Goal: Task Accomplishment & Management: Manage account settings

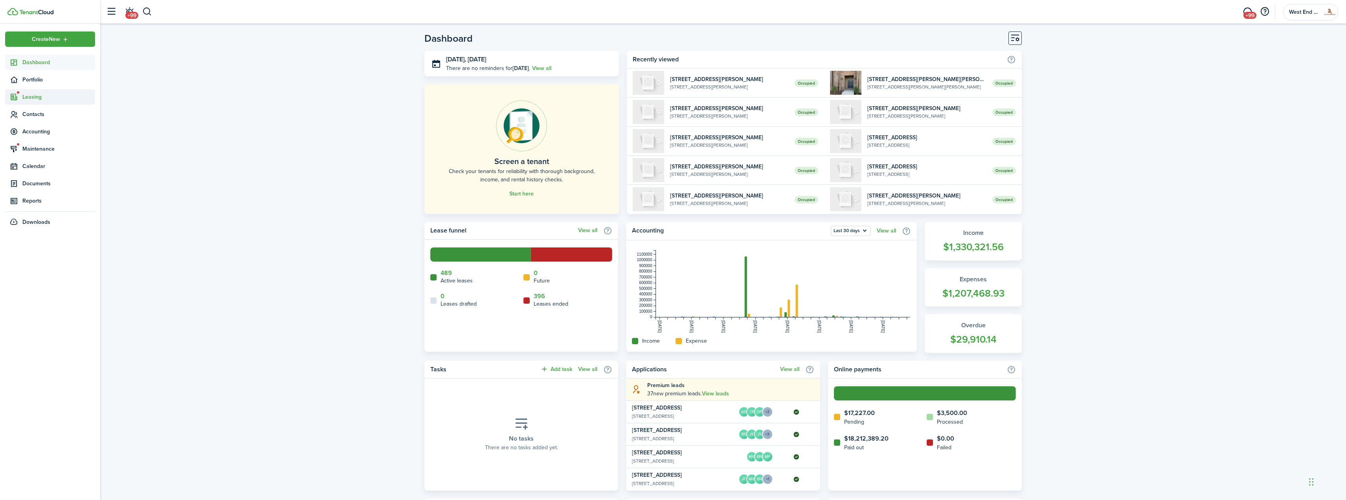
click at [44, 101] on span "Leasing" at bounding box center [58, 97] width 73 height 8
click at [42, 140] on span "Listings" at bounding box center [58, 142] width 73 height 8
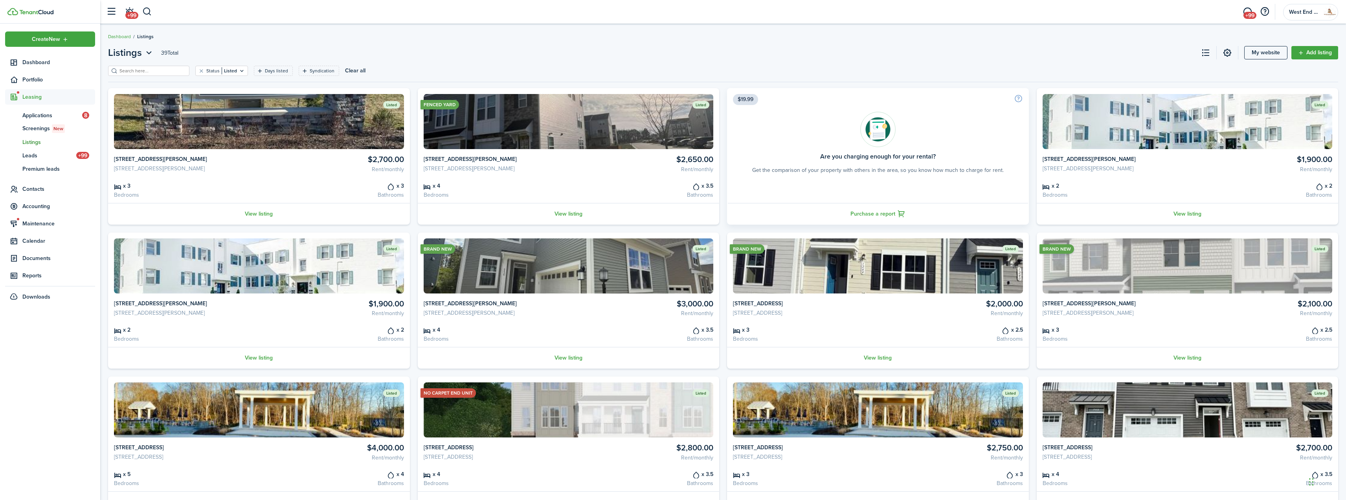
click at [292, 116] on img at bounding box center [259, 121] width 290 height 55
click at [261, 213] on link "View listing" at bounding box center [259, 214] width 302 height 22
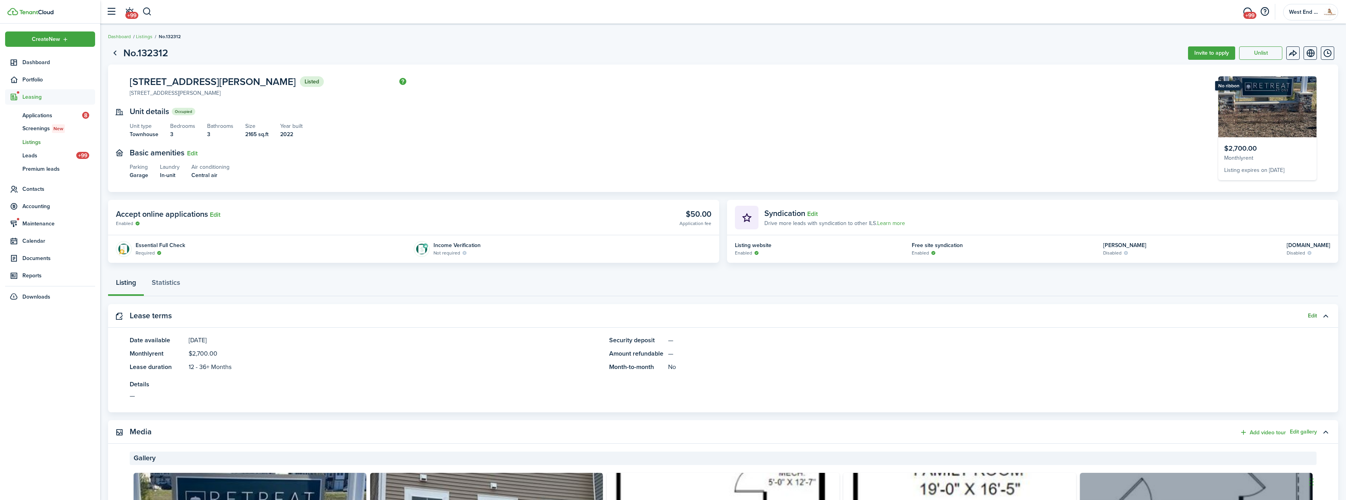
click at [1313, 316] on button "Edit" at bounding box center [1312, 315] width 9 height 6
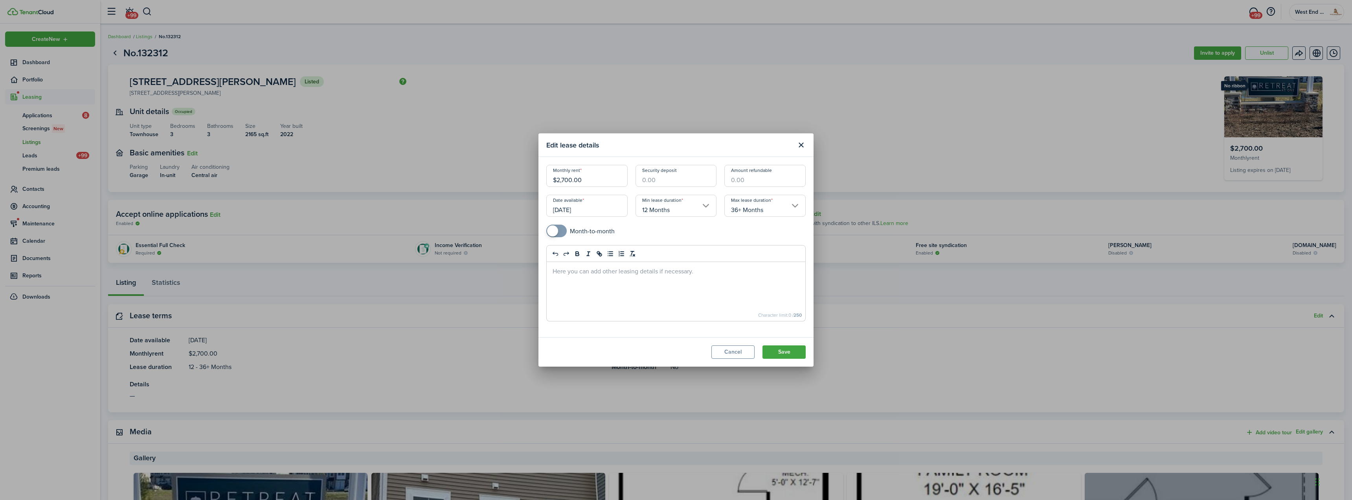
drag, startPoint x: 561, startPoint y: 178, endPoint x: 500, endPoint y: 169, distance: 61.5
click at [500, 169] on div "Edit lease details Monthly rent $2,700.00 Security deposit Amount refundable Da…" at bounding box center [676, 250] width 1352 height 500
type input "$2,550.00"
click at [784, 352] on button "Save" at bounding box center [783, 351] width 43 height 13
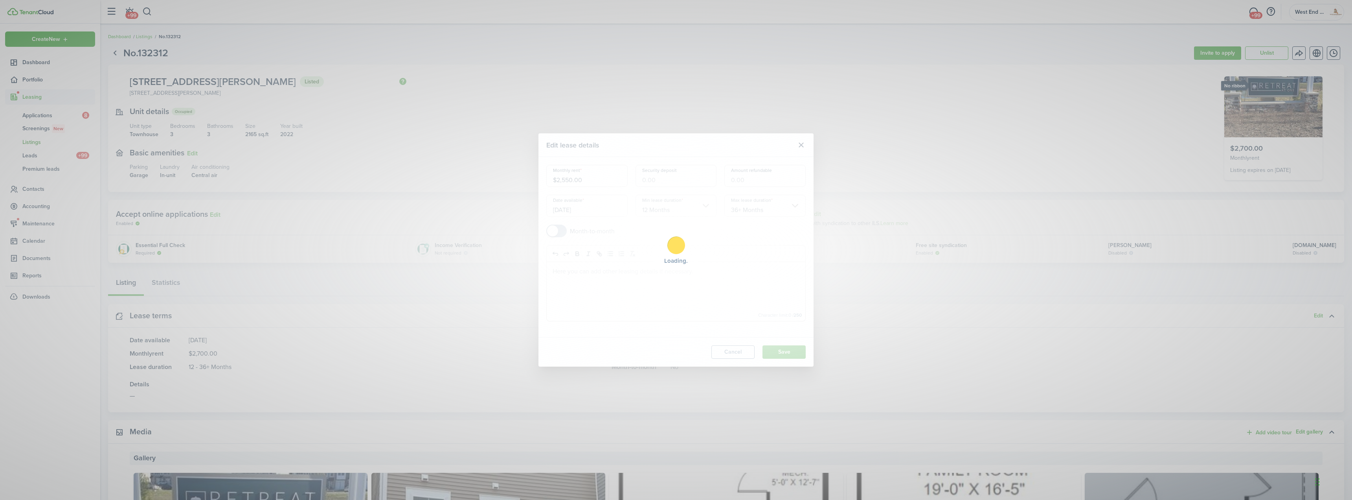
click at [30, 142] on div "Loading" at bounding box center [676, 250] width 1352 height 500
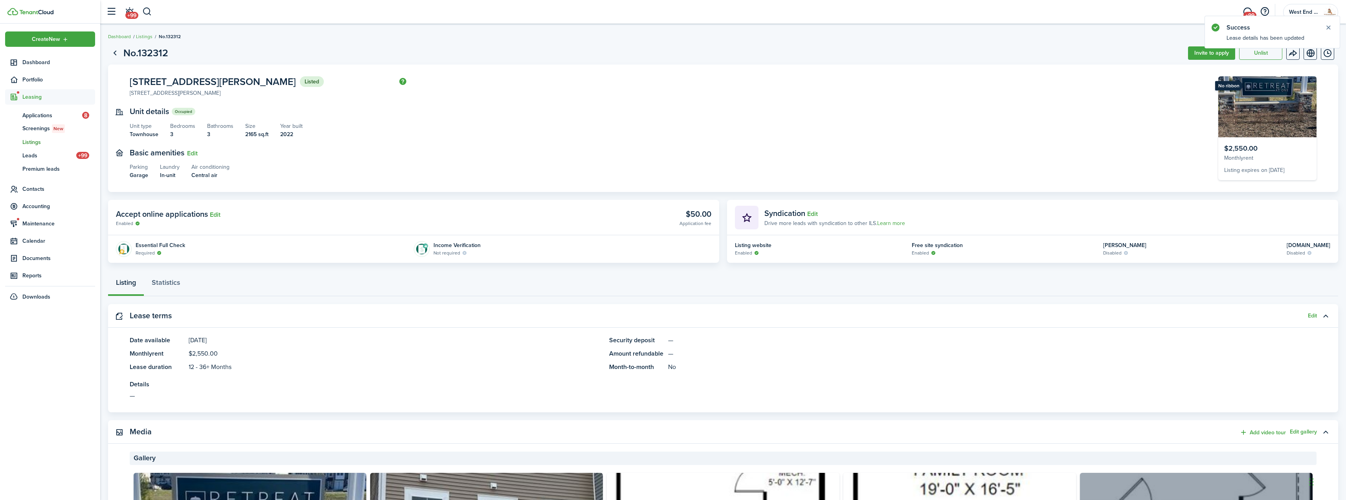
click at [28, 140] on span "Listings" at bounding box center [58, 142] width 73 height 8
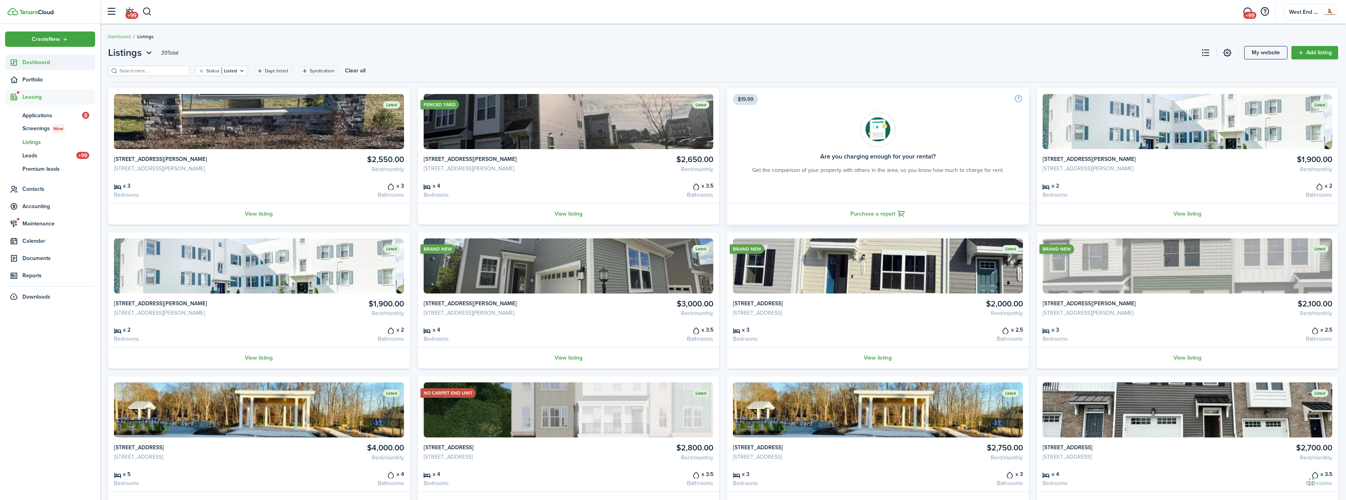
click at [49, 65] on span "Dashboard" at bounding box center [58, 62] width 73 height 8
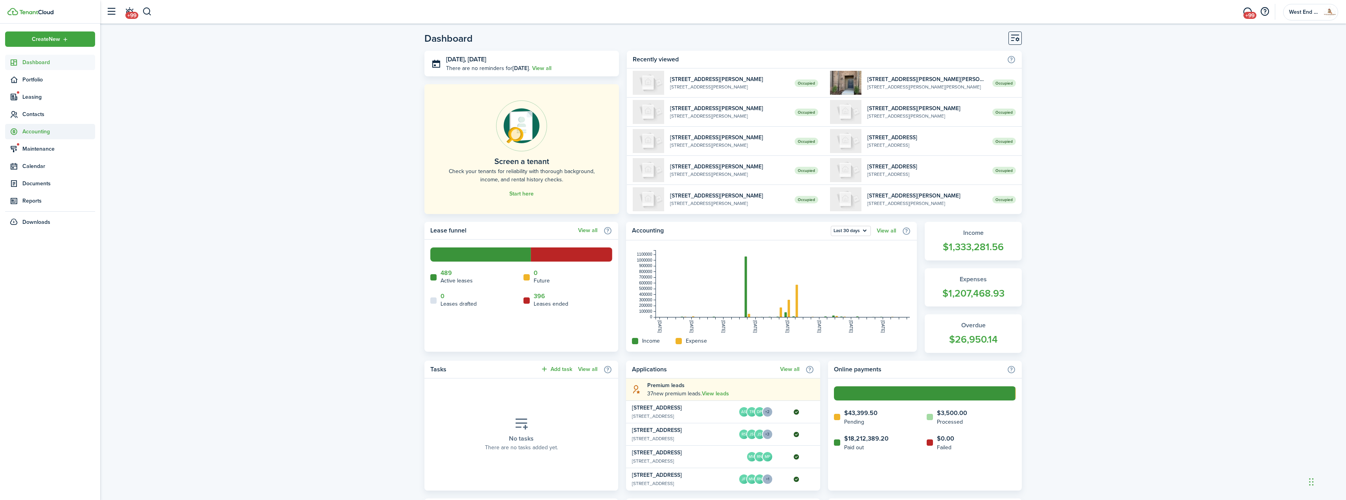
click at [44, 132] on span "Accounting" at bounding box center [58, 131] width 73 height 8
click at [44, 151] on span "Transactions" at bounding box center [58, 150] width 73 height 8
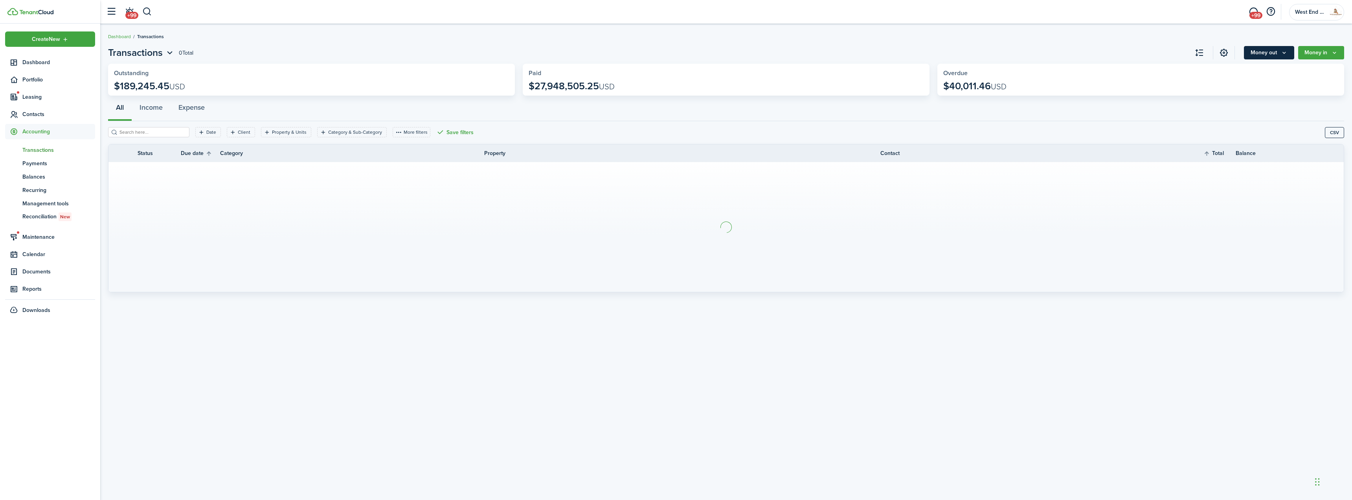
click at [1274, 53] on button "Money out" at bounding box center [1269, 52] width 50 height 13
click at [1258, 152] on link "Owner distributions" at bounding box center [1260, 152] width 69 height 13
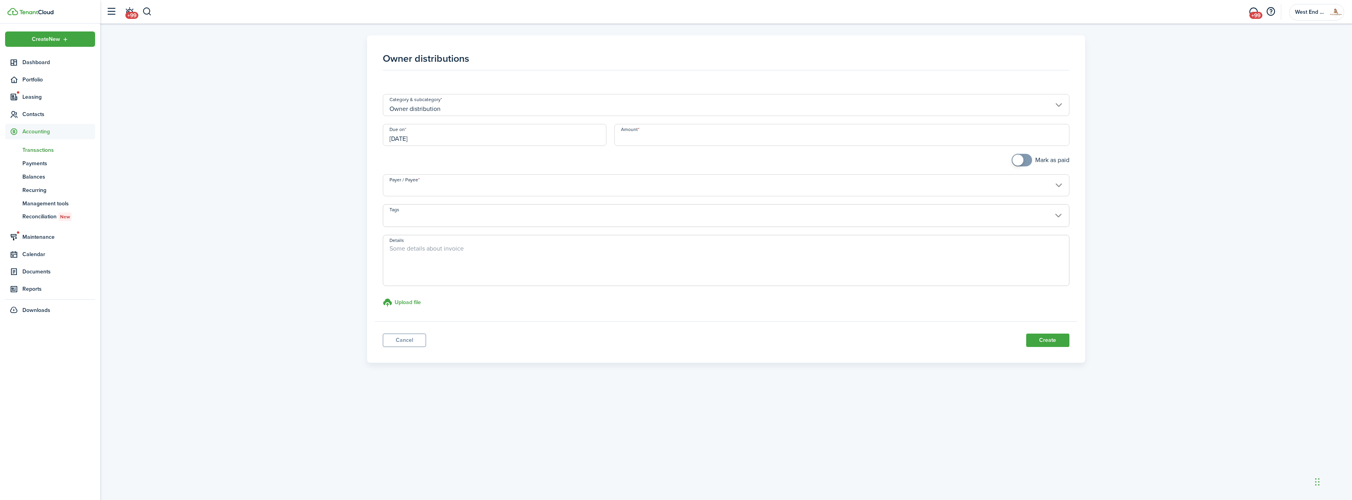
click at [657, 137] on input "Amount" at bounding box center [841, 135] width 455 height 22
click at [142, 9] on button "button" at bounding box center [147, 11] width 10 height 13
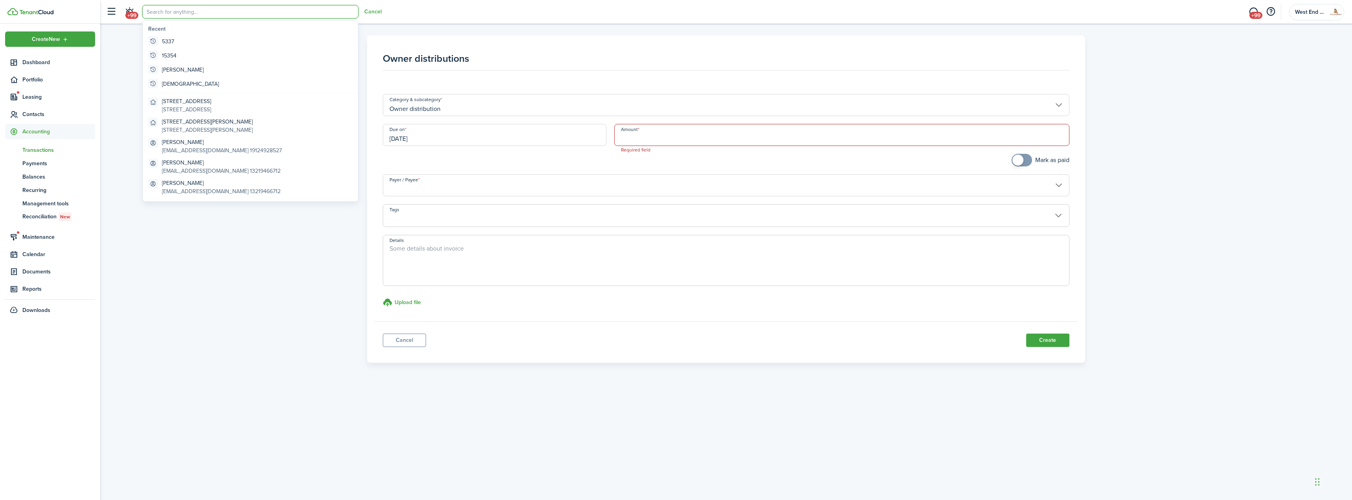
type input "i"
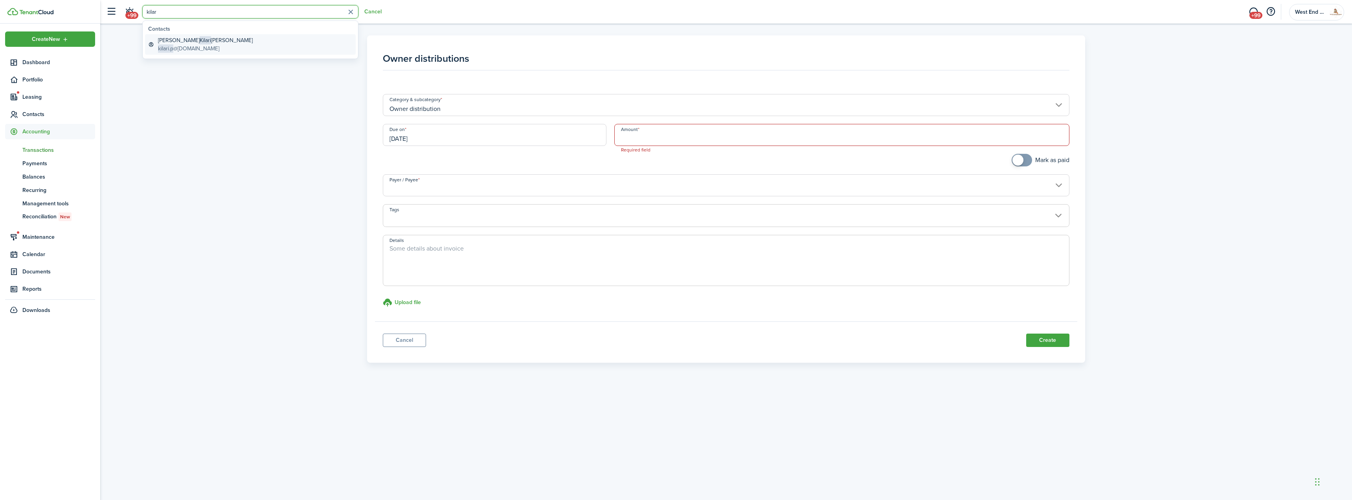
type input "kilar"
click at [224, 42] on global-search-item-title "Rama [DEMOGRAPHIC_DATA] [PERSON_NAME] [PERSON_NAME]" at bounding box center [205, 40] width 95 height 8
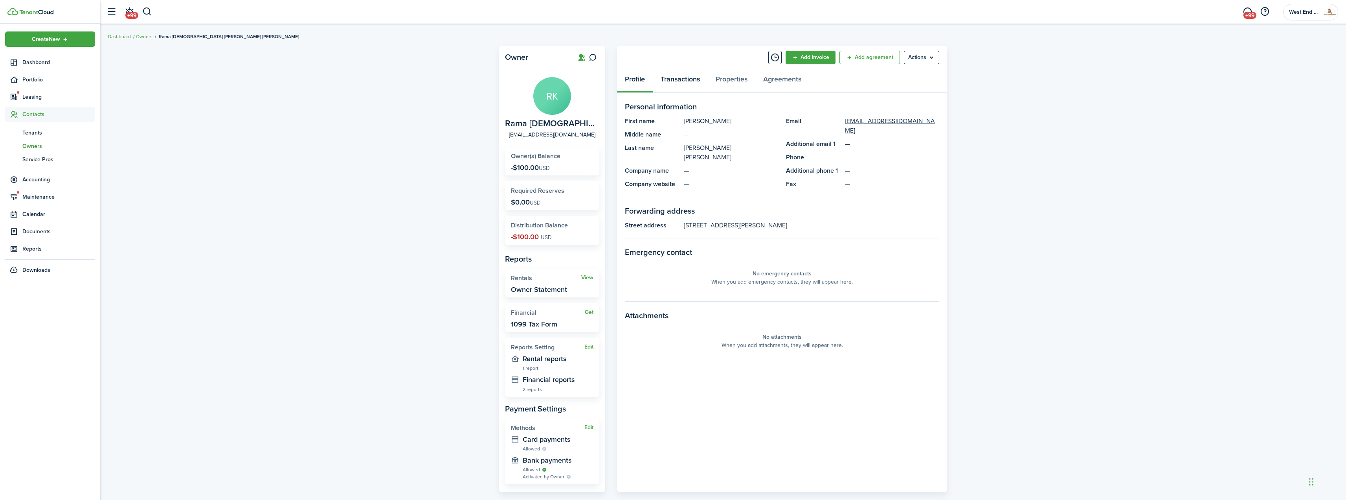
click at [687, 80] on link "Transactions" at bounding box center [680, 81] width 55 height 24
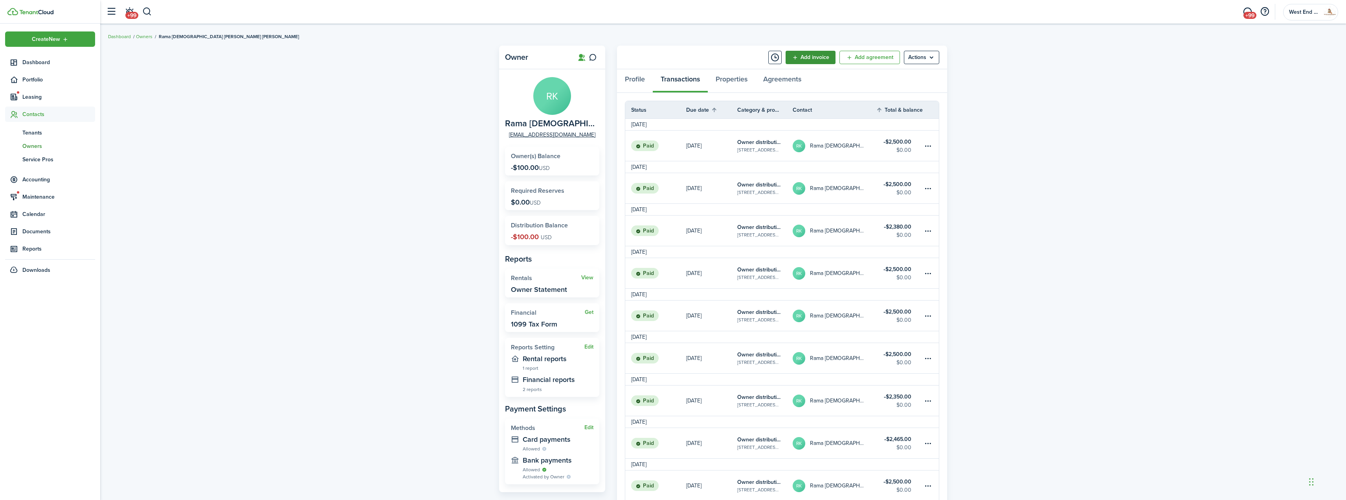
click at [814, 54] on button "Add invoice" at bounding box center [811, 57] width 50 height 13
click at [926, 143] on table-menu-btn-icon at bounding box center [928, 145] width 9 height 9
click at [872, 189] on link "Clone" at bounding box center [898, 188] width 69 height 13
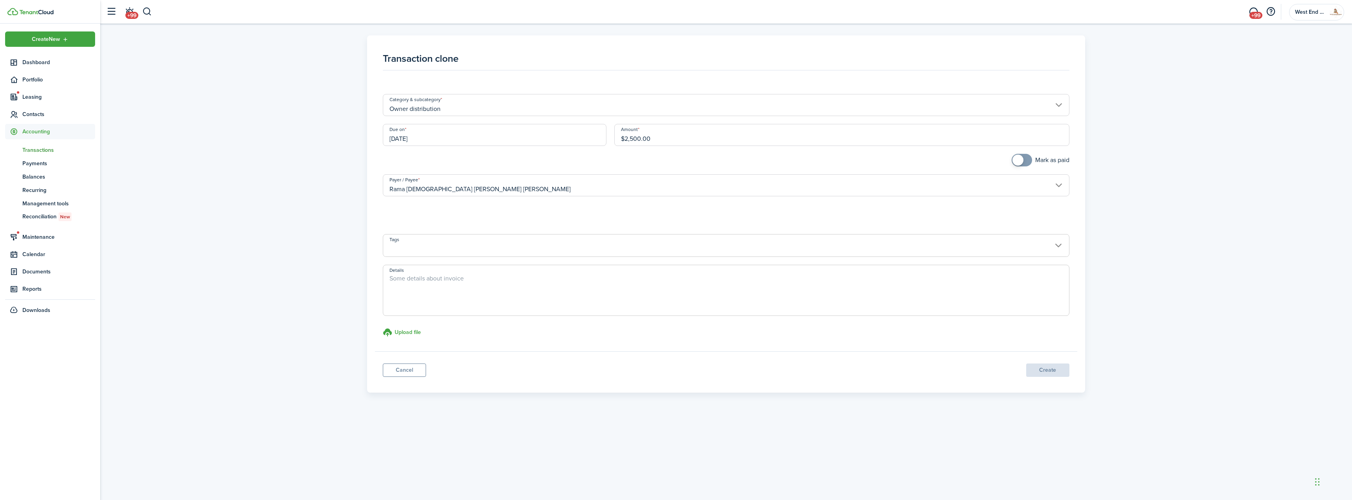
click at [519, 136] on input "[DATE]" at bounding box center [495, 135] width 224 height 22
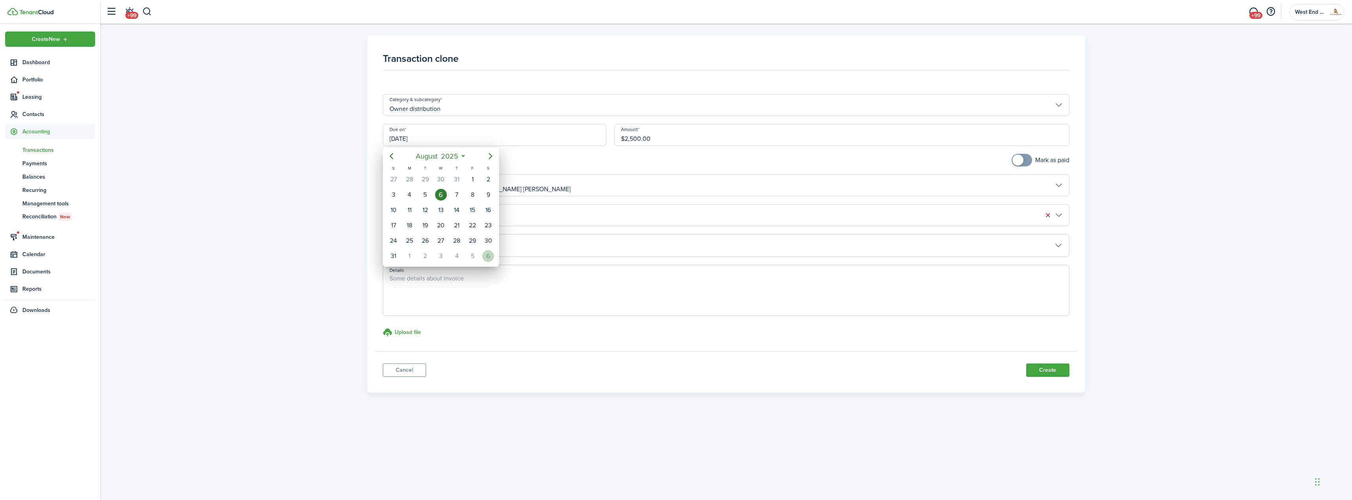
click at [487, 257] on div "6" at bounding box center [488, 256] width 12 height 12
type input "[DATE]"
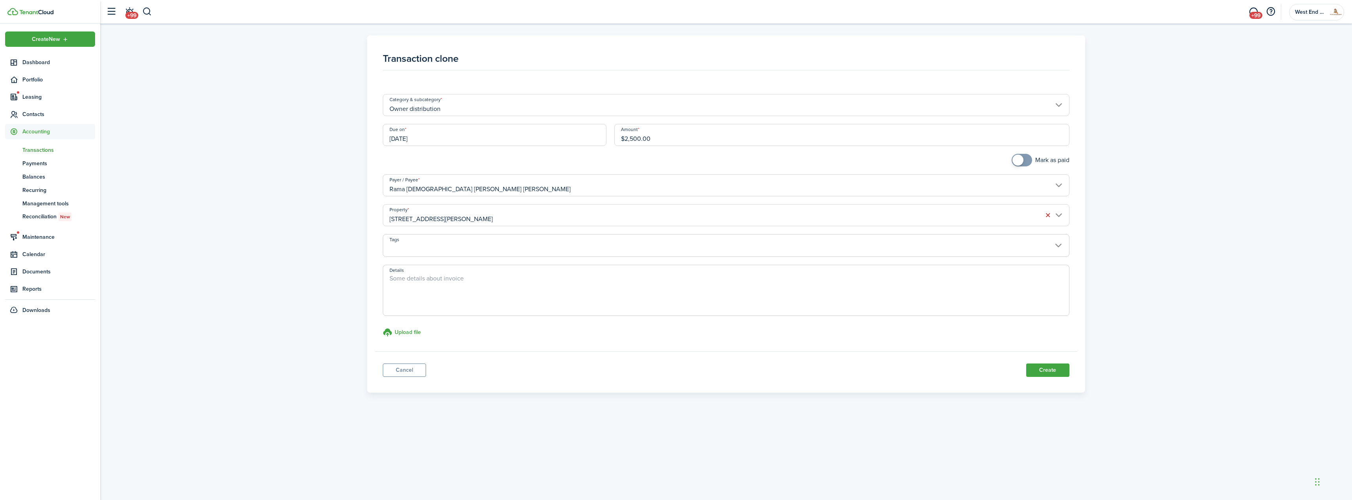
checkbox input "true"
click at [1026, 160] on span at bounding box center [1022, 160] width 8 height 13
click at [1049, 366] on button "Create" at bounding box center [1047, 369] width 43 height 13
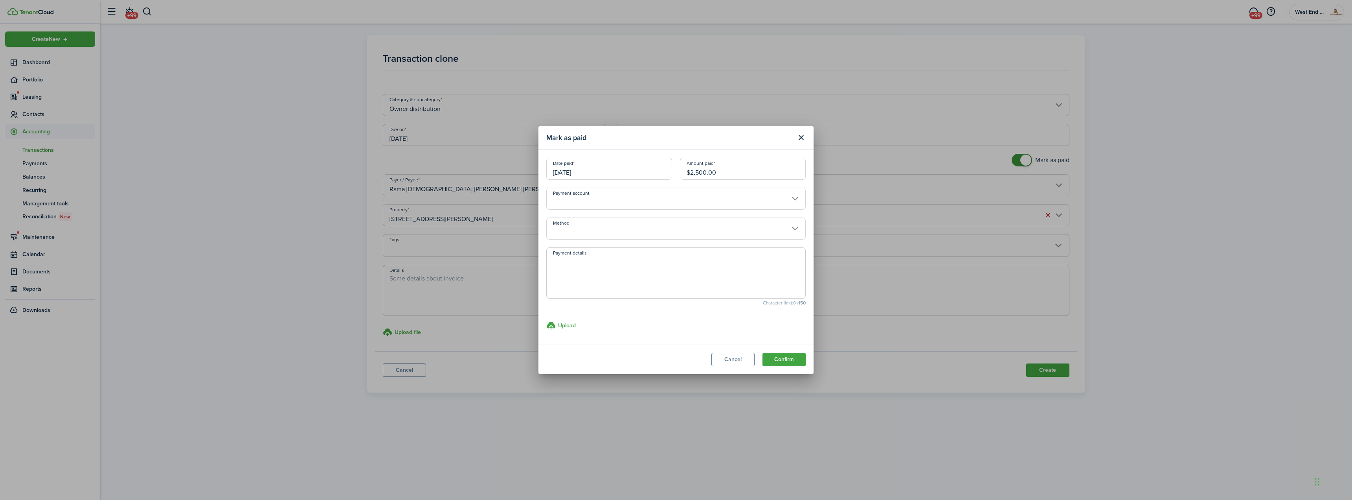
click at [645, 228] on input "Method" at bounding box center [675, 228] width 259 height 22
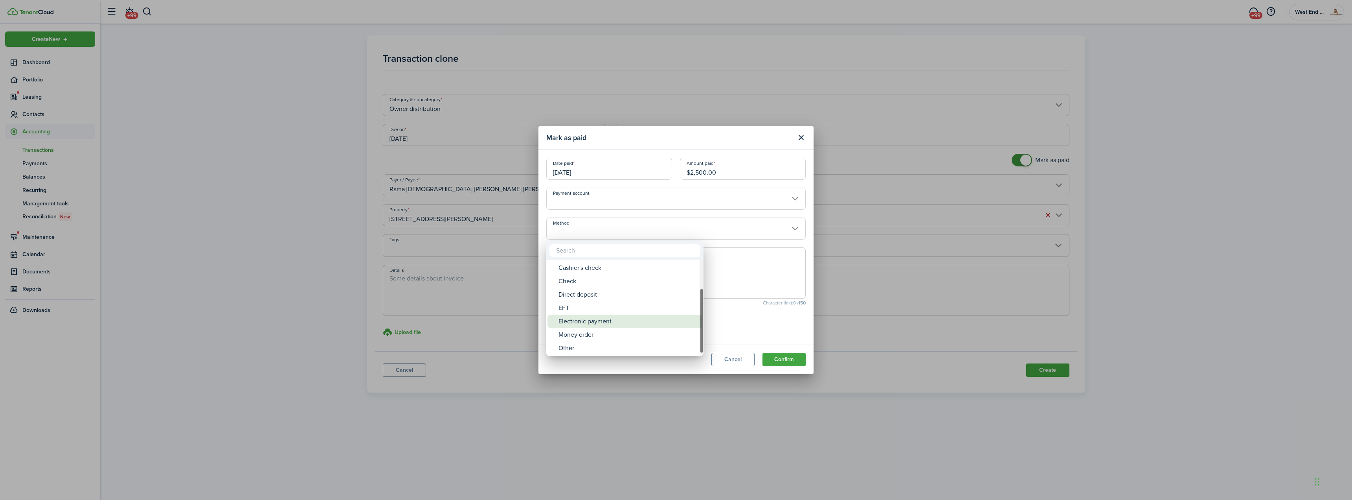
drag, startPoint x: 621, startPoint y: 325, endPoint x: 704, endPoint y: 340, distance: 83.9
click at [621, 324] on div "Electronic payment" at bounding box center [627, 320] width 139 height 13
type input "Electronic payment"
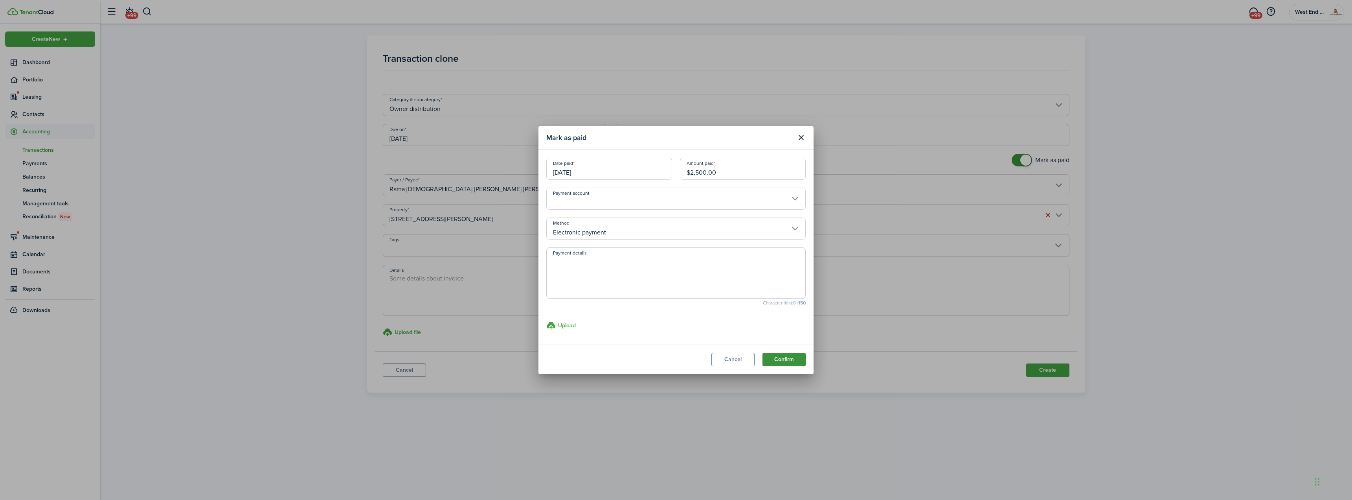
click at [769, 355] on button "Confirm" at bounding box center [783, 359] width 43 height 13
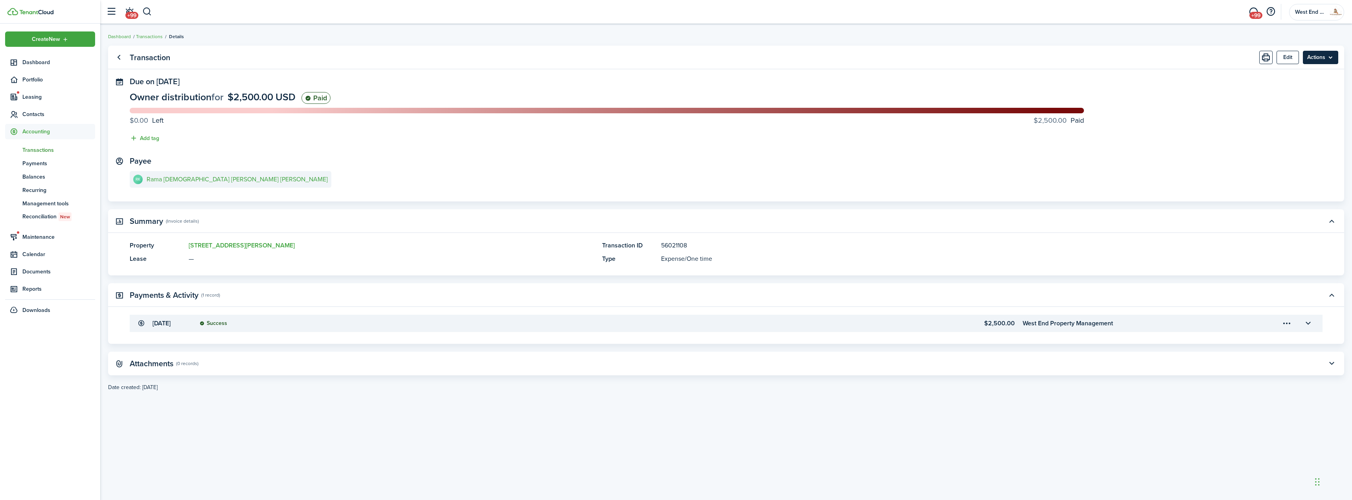
click at [1330, 53] on menu-btn "Actions" at bounding box center [1320, 57] width 35 height 13
click at [1295, 85] on link "Clone" at bounding box center [1303, 88] width 69 height 13
click at [1305, 54] on menu-btn "Actions" at bounding box center [1320, 57] width 35 height 13
click at [1289, 62] on div "You can't make recurring transaction with given transaction category" at bounding box center [1295, 55] width 110 height 19
click at [1289, 58] on button "Edit" at bounding box center [1288, 57] width 22 height 13
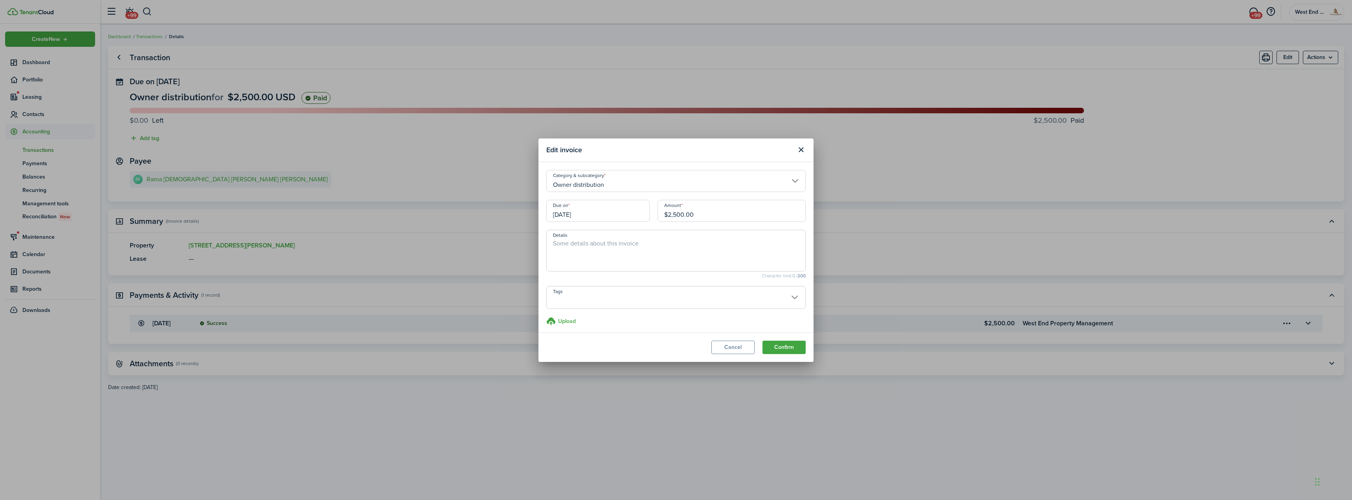
drag, startPoint x: 659, startPoint y: 207, endPoint x: 606, endPoint y: 207, distance: 53.1
click at [606, 207] on div "Due on [DATE] Amount $2,500.00" at bounding box center [675, 215] width 267 height 30
type input "$2,465.00"
click at [704, 248] on textarea "Details" at bounding box center [676, 253] width 259 height 28
click at [725, 346] on button "Cancel" at bounding box center [732, 346] width 43 height 13
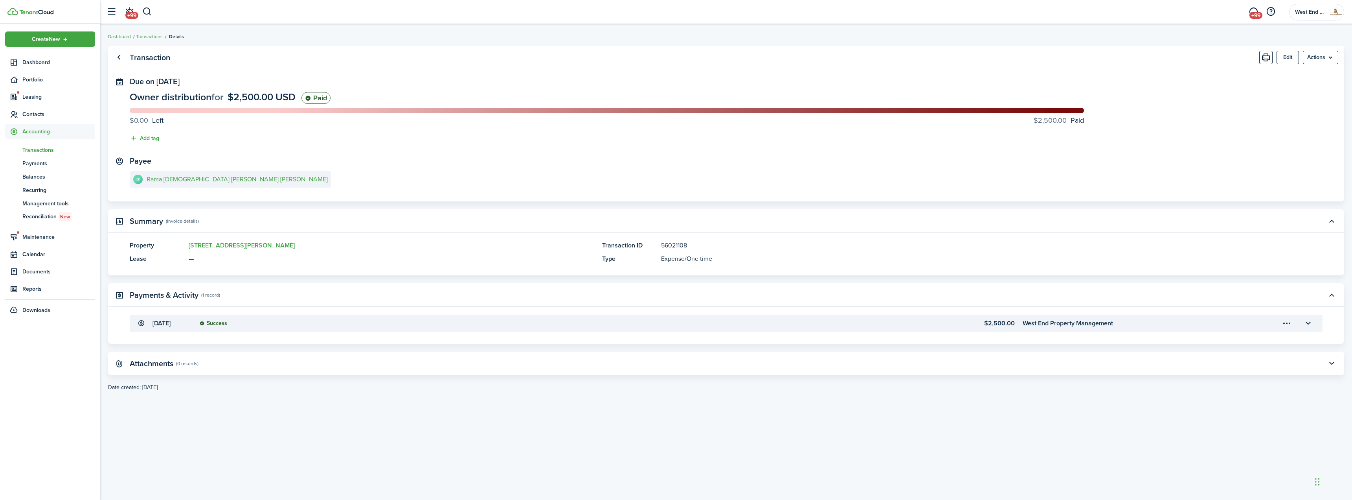
click at [1288, 324] on menu-trigger-card "Open menu" at bounding box center [1286, 322] width 13 height 13
click at [1238, 340] on div "You can't refund different from income payments." at bounding box center [1259, 334] width 103 height 15
click at [1289, 325] on menu-trigger-card "Open menu" at bounding box center [1286, 322] width 13 height 13
click at [1258, 336] on button "Edit" at bounding box center [1259, 341] width 69 height 14
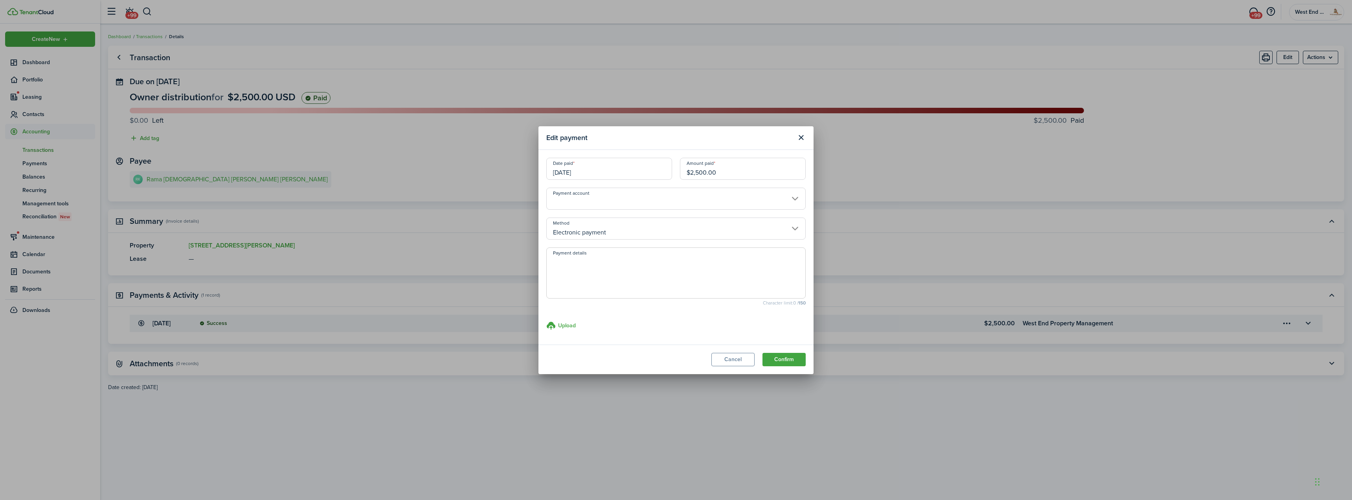
drag, startPoint x: 735, startPoint y: 175, endPoint x: 676, endPoint y: 168, distance: 59.4
click at [676, 168] on div "Date paid [DATE] Amount paid $2,500.00" at bounding box center [675, 173] width 267 height 30
type input "$2,465.00"
click at [793, 360] on button "Confirm" at bounding box center [783, 359] width 43 height 13
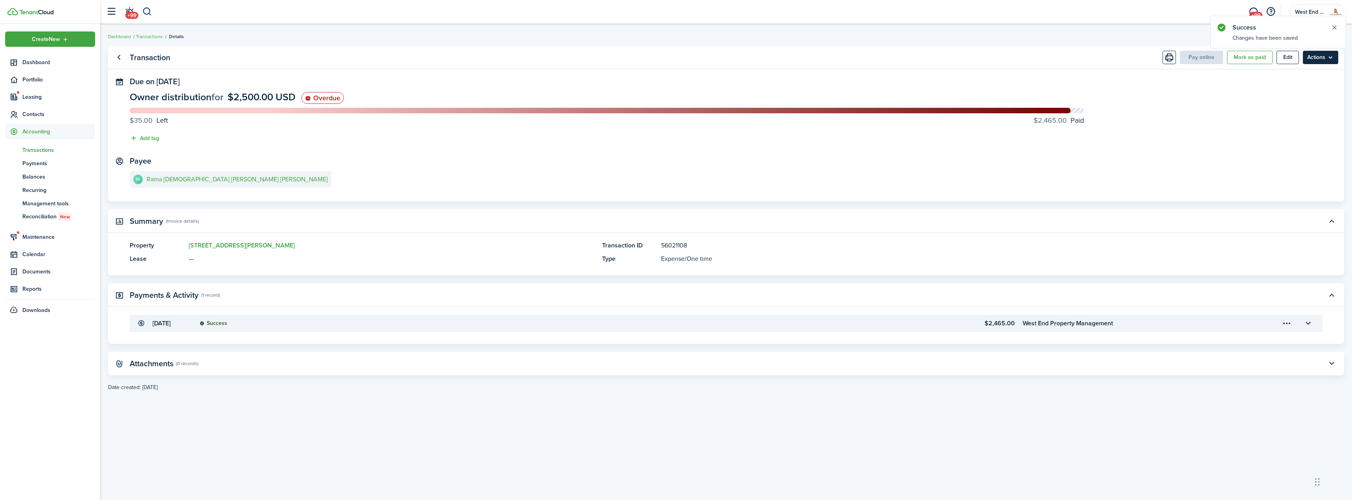
click at [1318, 56] on menu-btn "Actions" at bounding box center [1320, 57] width 35 height 13
click at [1290, 57] on button "Edit" at bounding box center [1288, 57] width 22 height 13
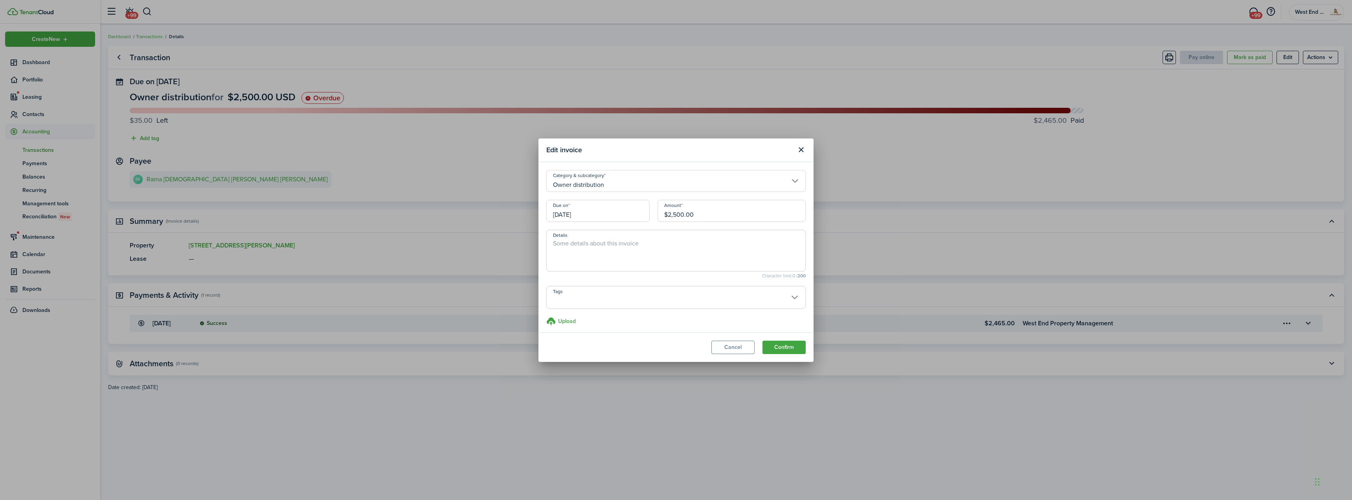
drag, startPoint x: 749, startPoint y: 207, endPoint x: 622, endPoint y: 242, distance: 131.9
click at [646, 223] on div "Due on [DATE] Amount $2,500.00" at bounding box center [675, 215] width 267 height 30
type input "$2,465.00"
click at [784, 347] on button "Confirm" at bounding box center [783, 346] width 43 height 13
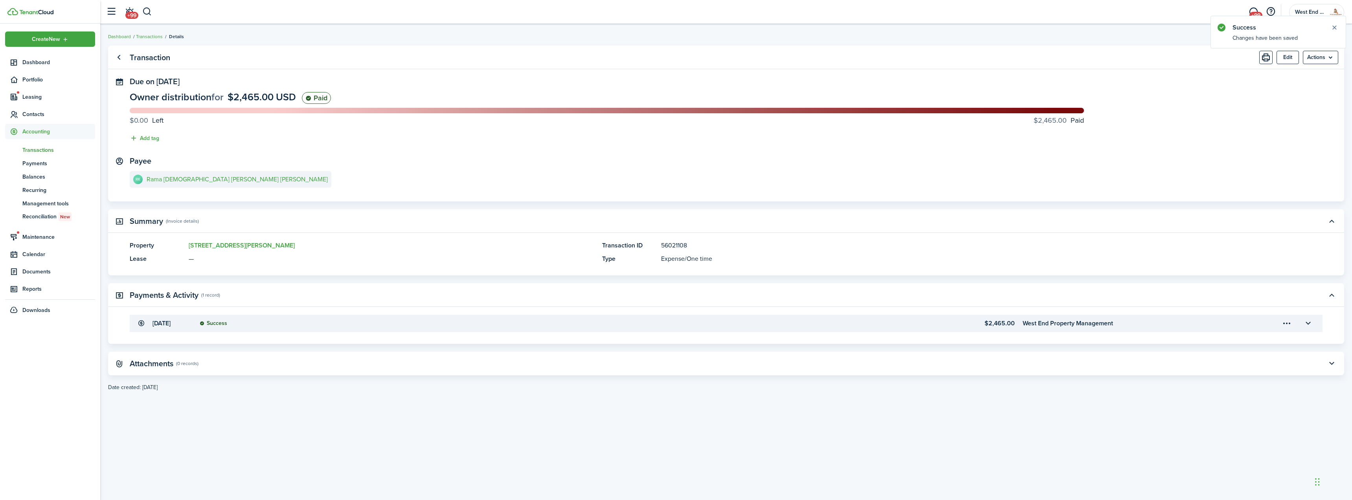
click at [51, 147] on span "Transactions" at bounding box center [58, 150] width 73 height 8
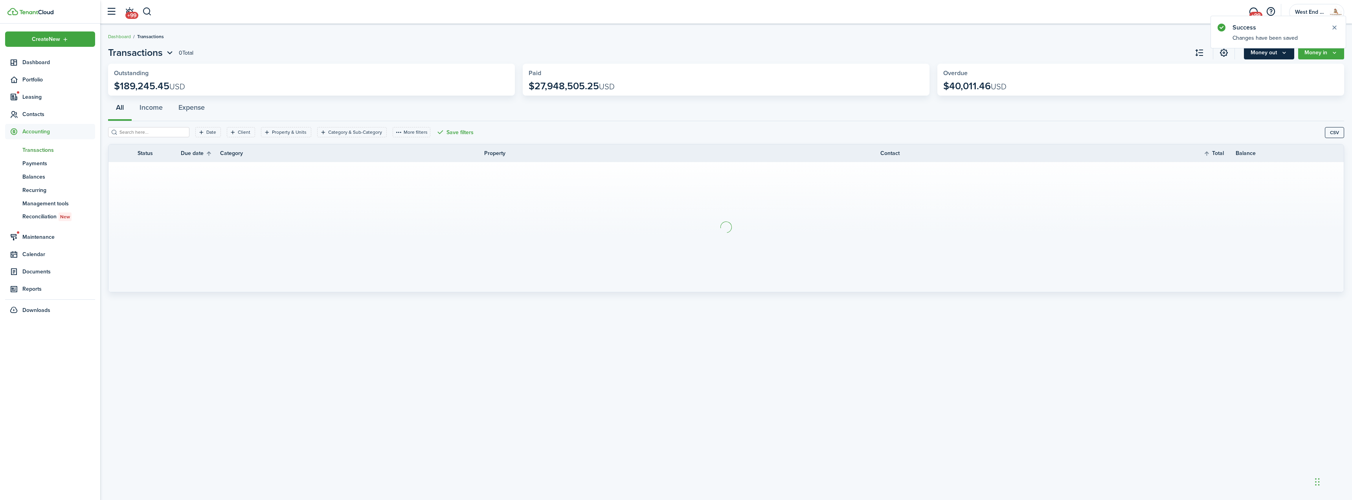
click at [1282, 55] on icon "Money out" at bounding box center [1284, 53] width 7 height 6
click at [1252, 76] on link "Expense invoice" at bounding box center [1260, 70] width 69 height 14
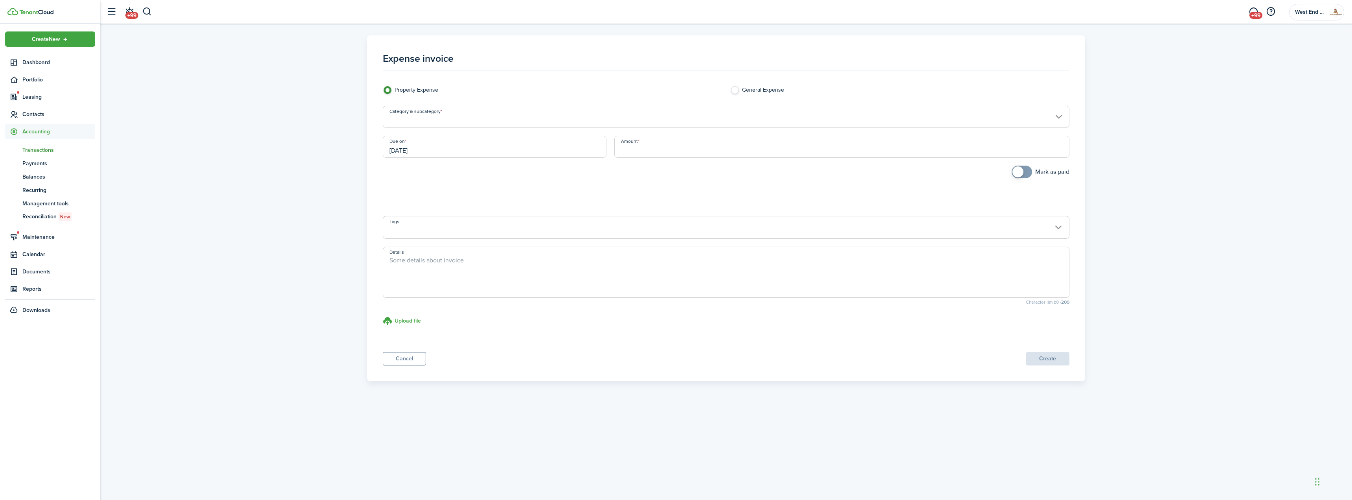
click at [448, 274] on textarea "Details" at bounding box center [725, 274] width 685 height 38
click at [512, 118] on input "Category & subcategory" at bounding box center [726, 117] width 686 height 22
type textarea "1099 FEE"
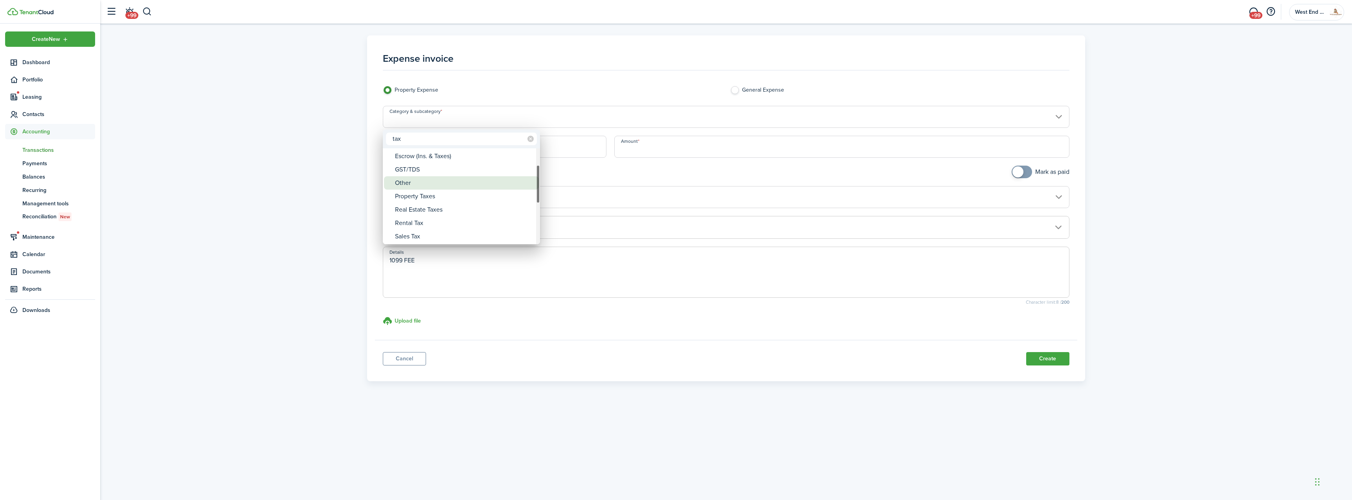
type input "tax"
click at [421, 180] on div "Other" at bounding box center [464, 182] width 139 height 13
type input "Taxes / Other"
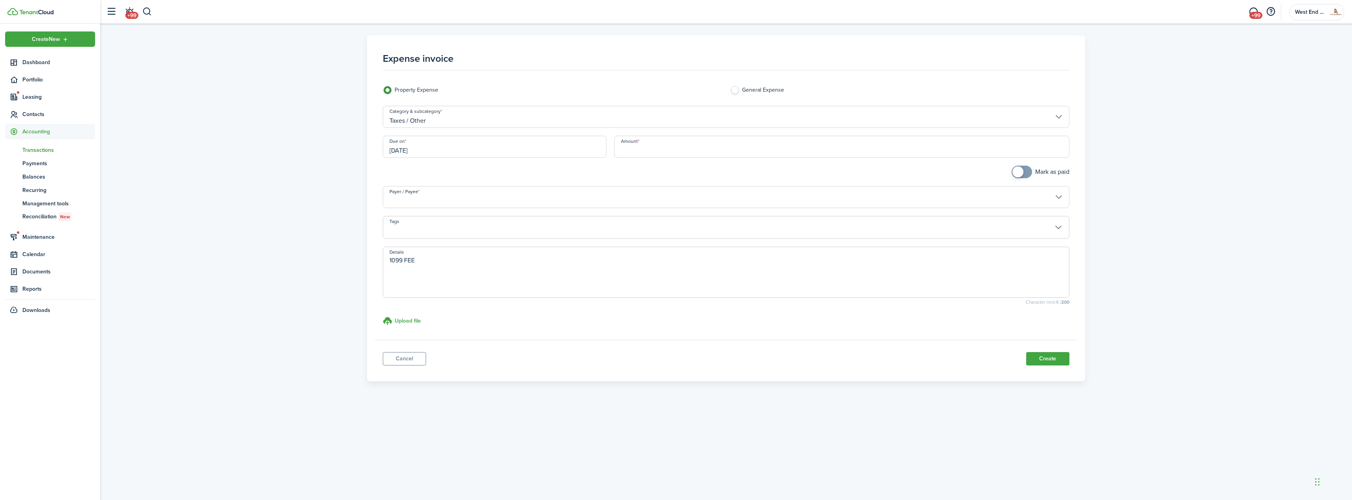
click at [456, 198] on input "Payer / Payee" at bounding box center [726, 197] width 686 height 22
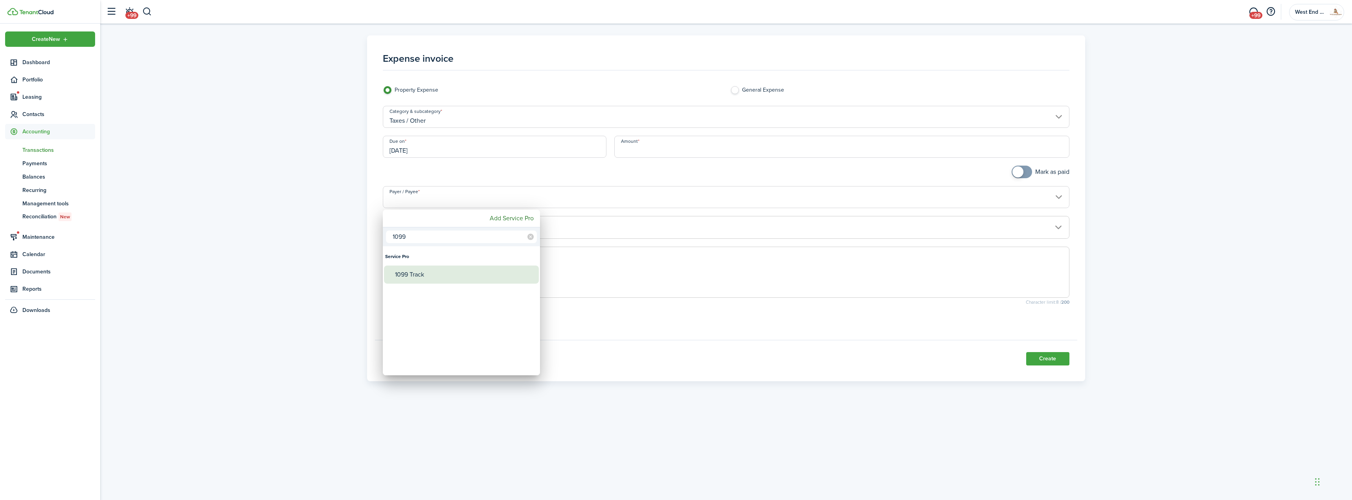
type input "1099"
click at [442, 272] on div "1099 Track" at bounding box center [464, 274] width 139 height 18
type input "1099 Track"
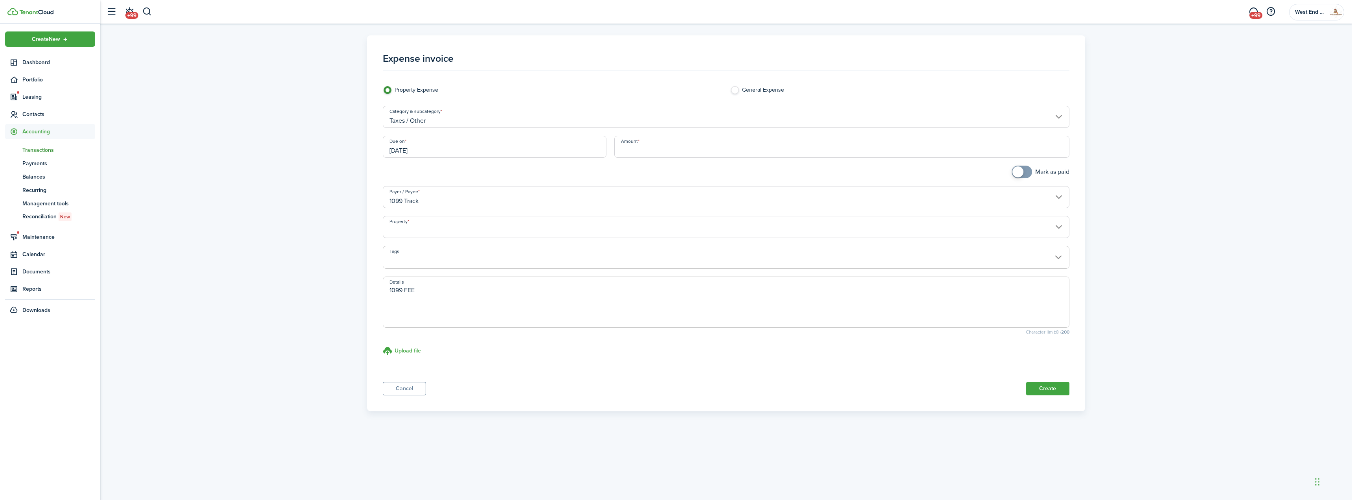
click at [484, 223] on input "Property" at bounding box center [726, 227] width 686 height 22
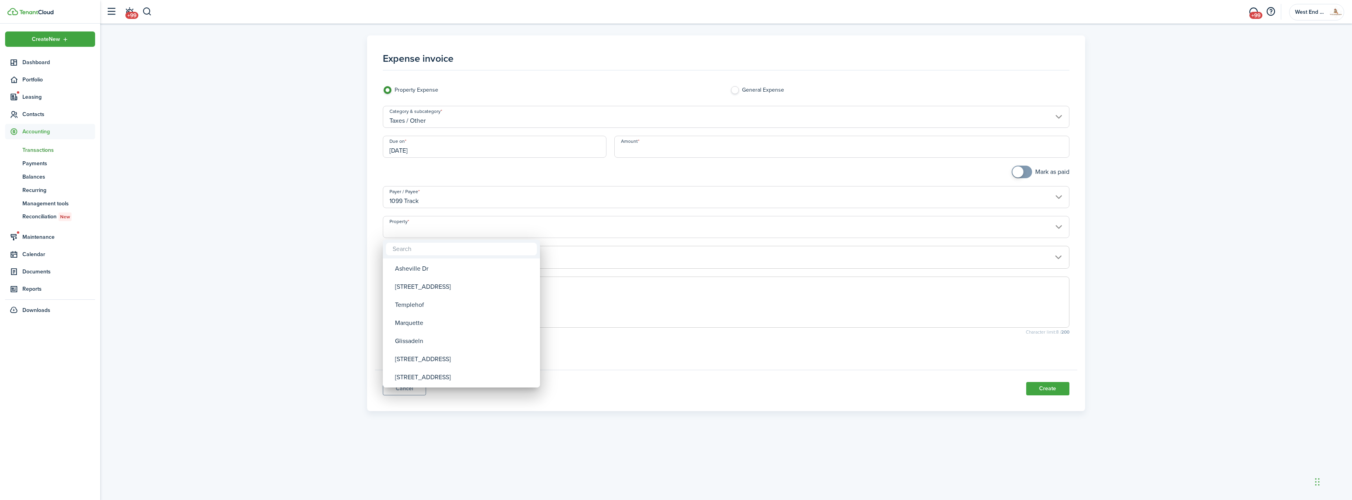
click at [481, 244] on input "text" at bounding box center [461, 248] width 151 height 13
type input "old"
click at [486, 288] on div "[STREET_ADDRESS][PERSON_NAME]" at bounding box center [464, 286] width 139 height 18
type input "[STREET_ADDRESS][PERSON_NAME]"
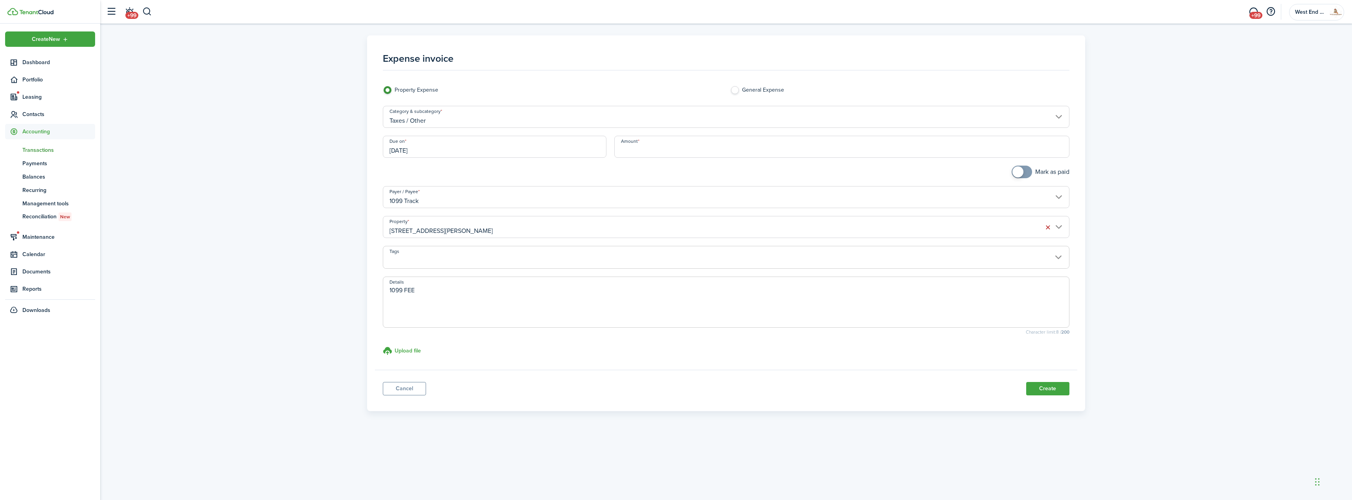
checkbox input "true"
click at [1025, 168] on span at bounding box center [1022, 171] width 8 height 13
click at [1053, 384] on button "Create" at bounding box center [1047, 388] width 43 height 13
click at [909, 141] on input "Amount" at bounding box center [841, 147] width 455 height 22
type input "$35.00"
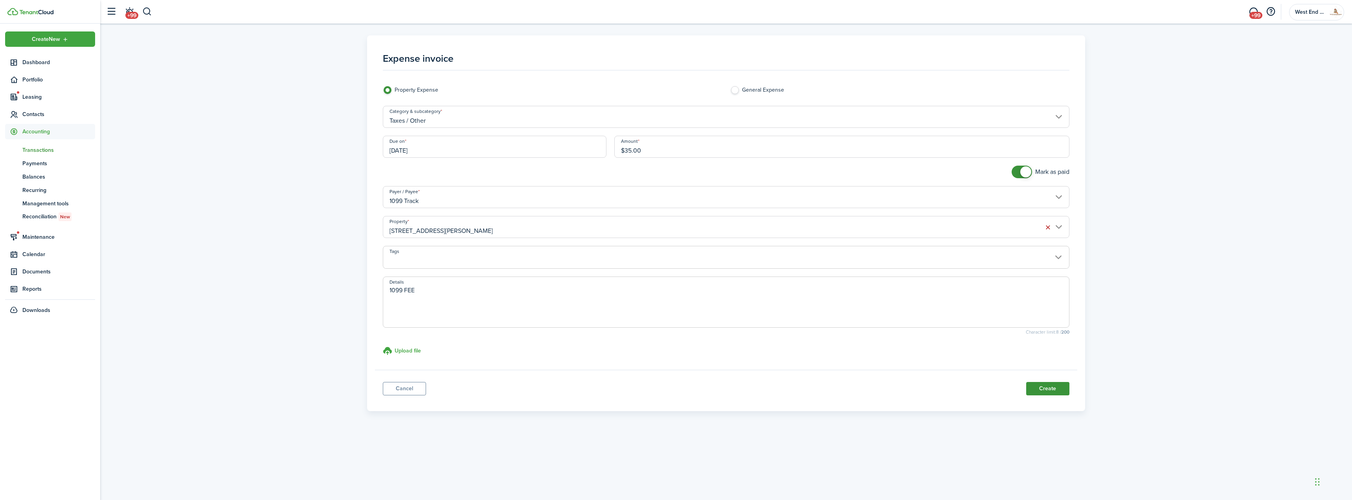
click at [1042, 386] on button "Create" at bounding box center [1047, 388] width 43 height 13
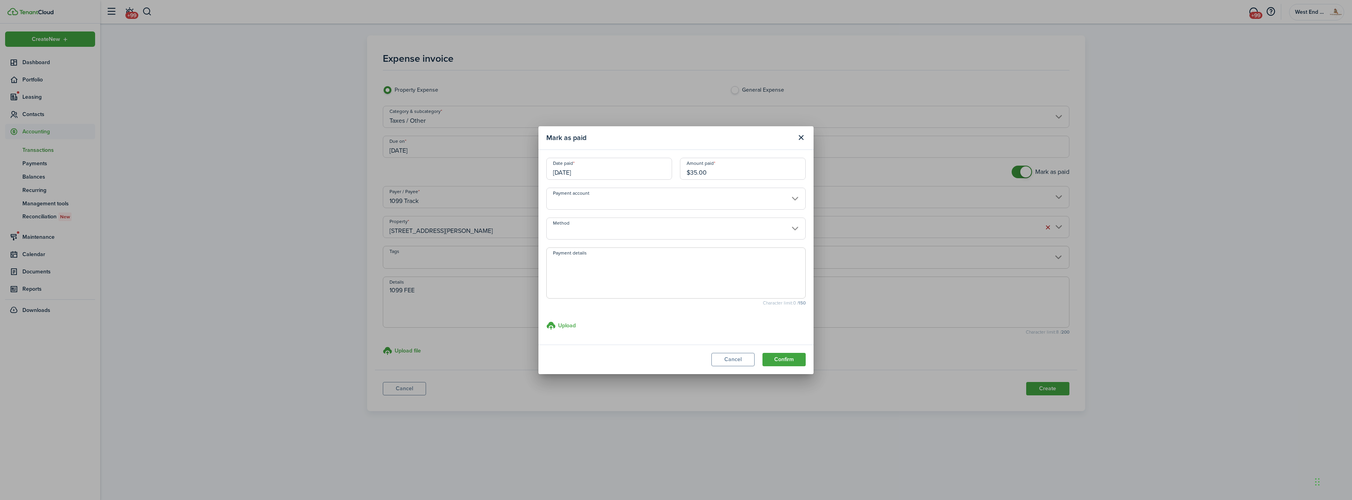
click at [606, 227] on input "Method" at bounding box center [675, 228] width 259 height 22
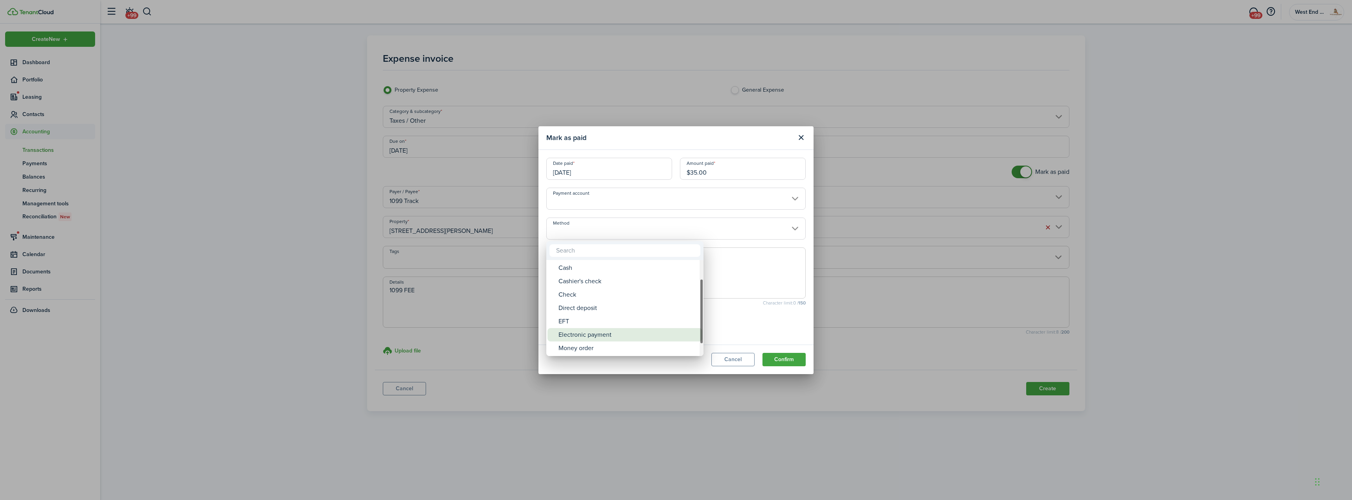
click at [611, 333] on div "Electronic payment" at bounding box center [627, 334] width 139 height 13
type input "Electronic payment"
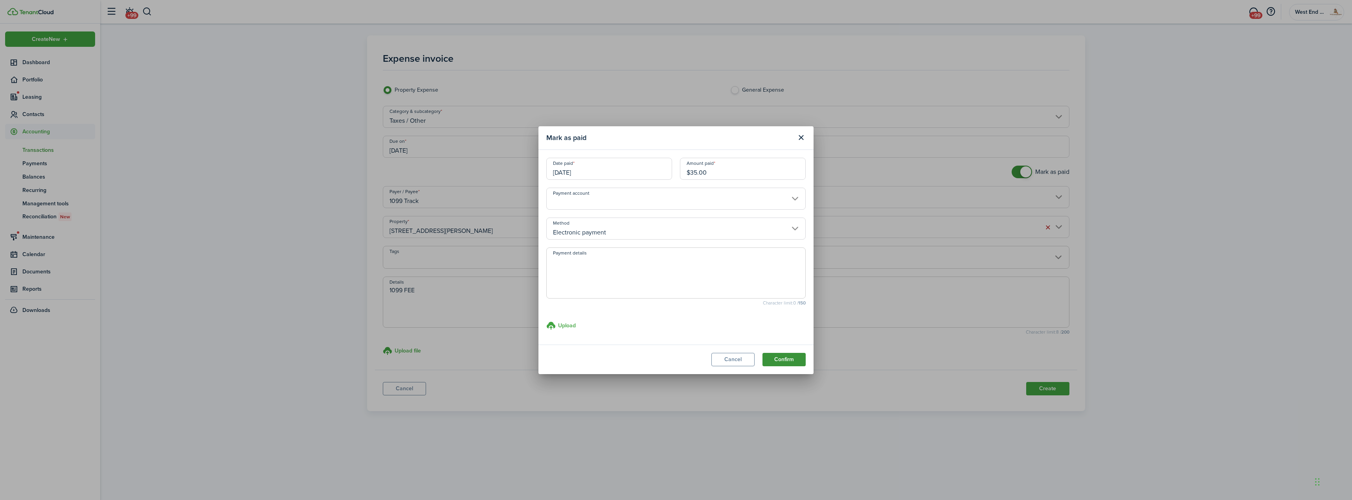
click at [790, 362] on button "Confirm" at bounding box center [783, 359] width 43 height 13
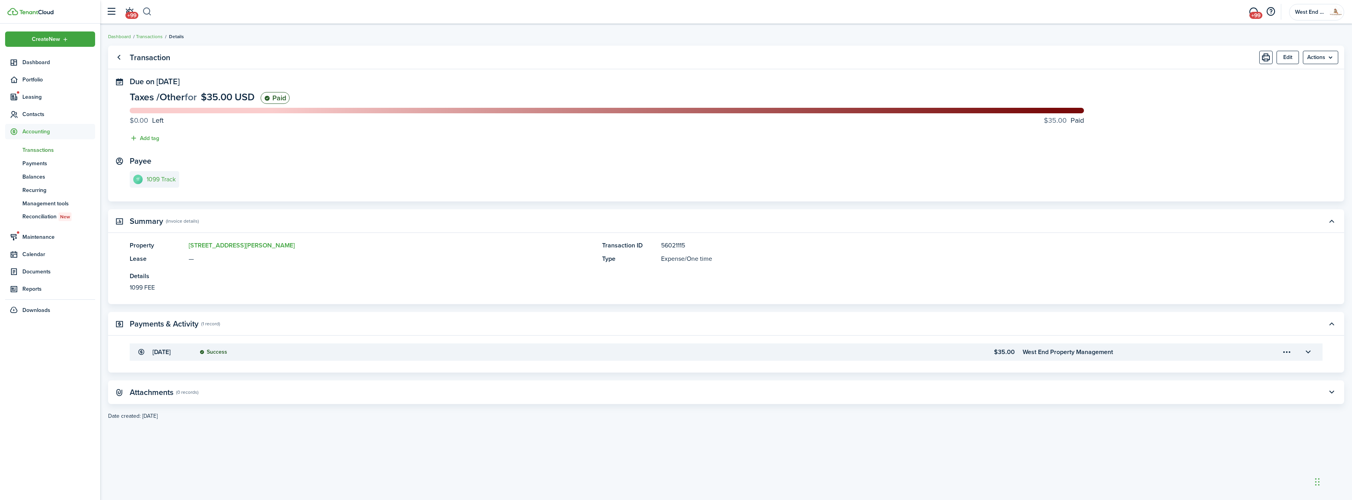
click at [145, 8] on button "button" at bounding box center [147, 11] width 10 height 13
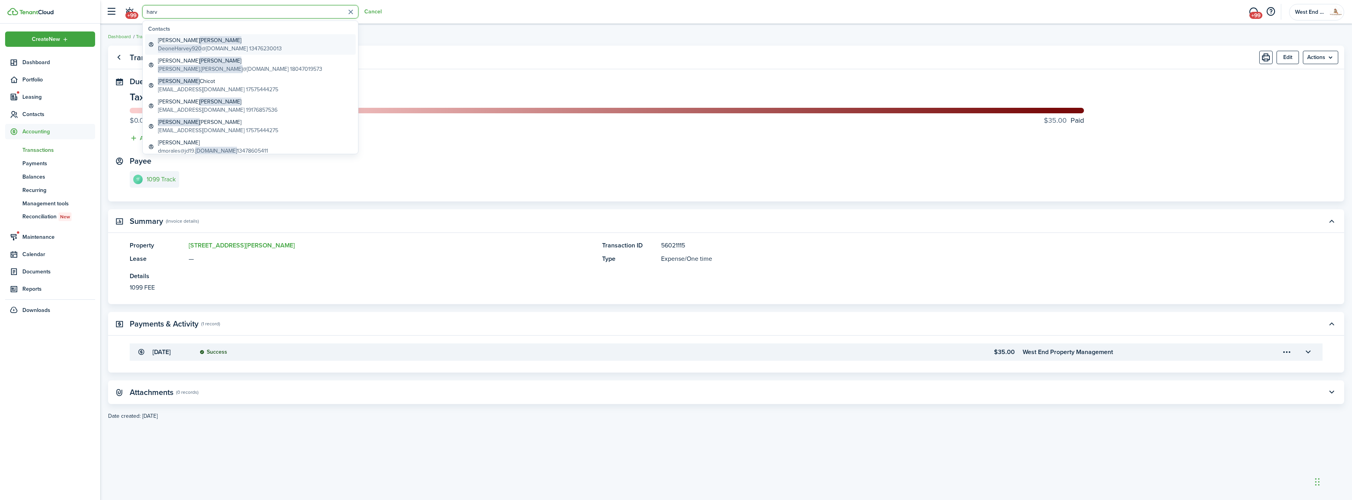
type input "harv"
click at [197, 38] on global-search-item-title "[PERSON_NAME]" at bounding box center [220, 40] width 124 height 8
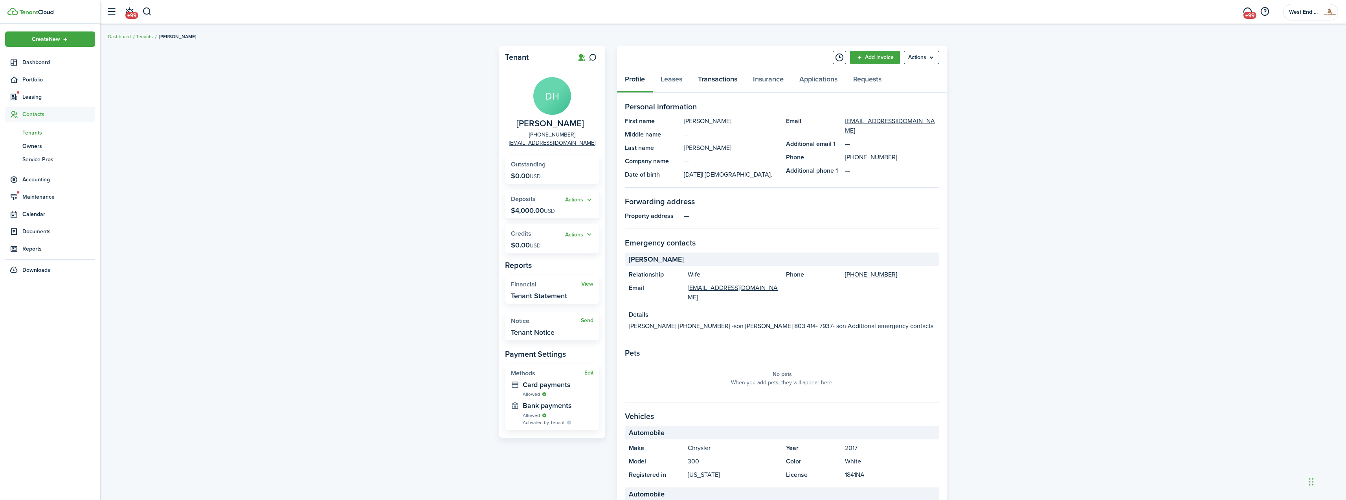
click at [723, 81] on link "Transactions" at bounding box center [717, 81] width 55 height 24
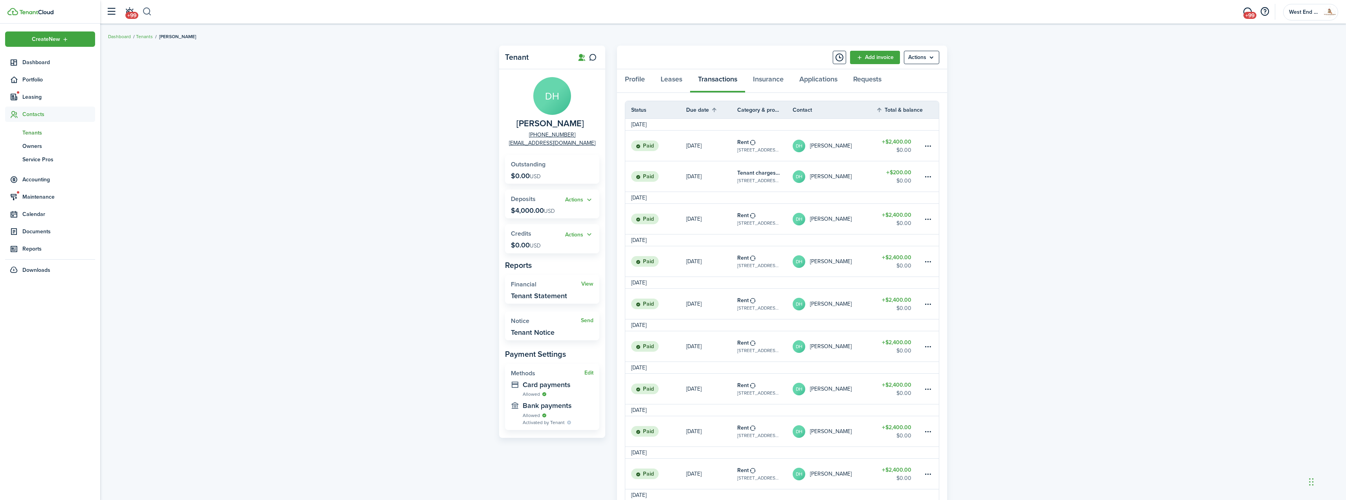
click at [145, 12] on button "button" at bounding box center [147, 11] width 10 height 13
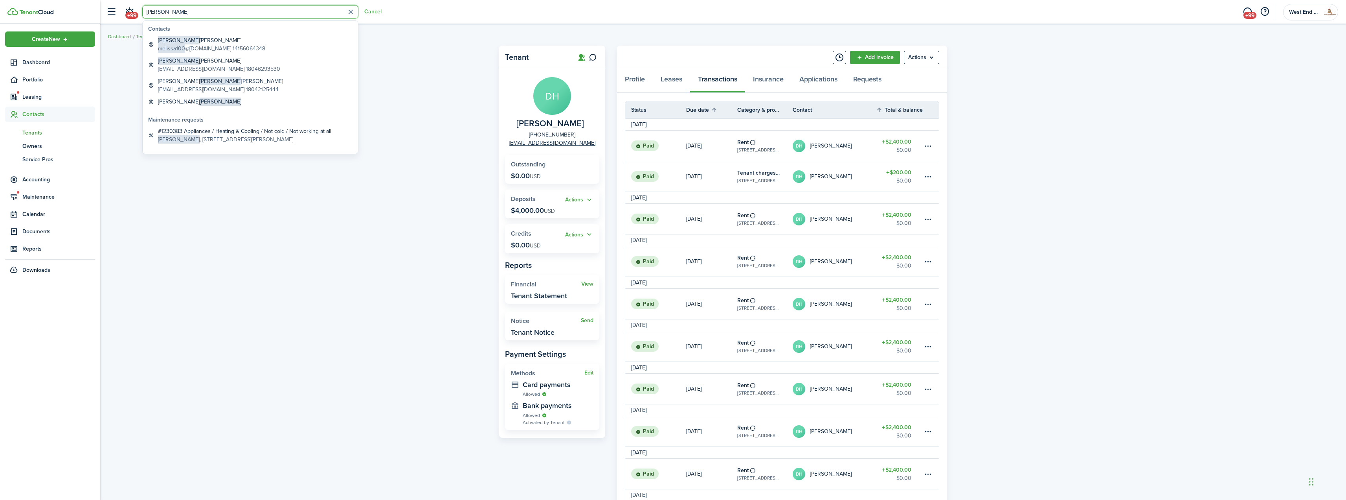
type input "[PERSON_NAME]"
click at [134, 231] on div "Tenant DH [PERSON_NAME] [PHONE_NUMBER] [EMAIL_ADDRESS][DOMAIN_NAME] Outstanding…" at bounding box center [723, 438] width 1246 height 792
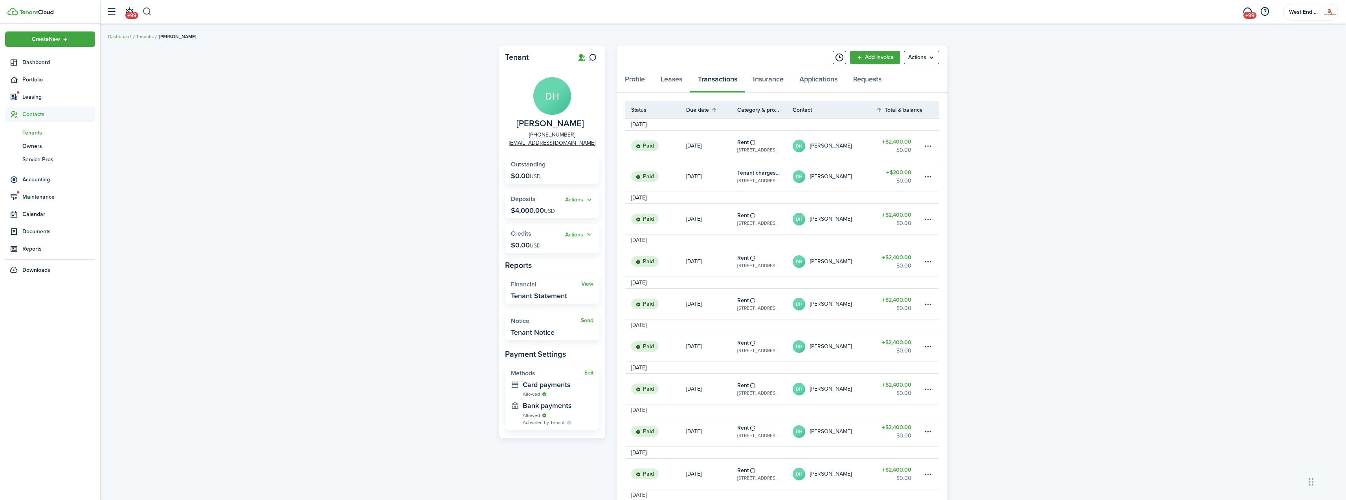
click at [148, 6] on button "button" at bounding box center [147, 11] width 10 height 13
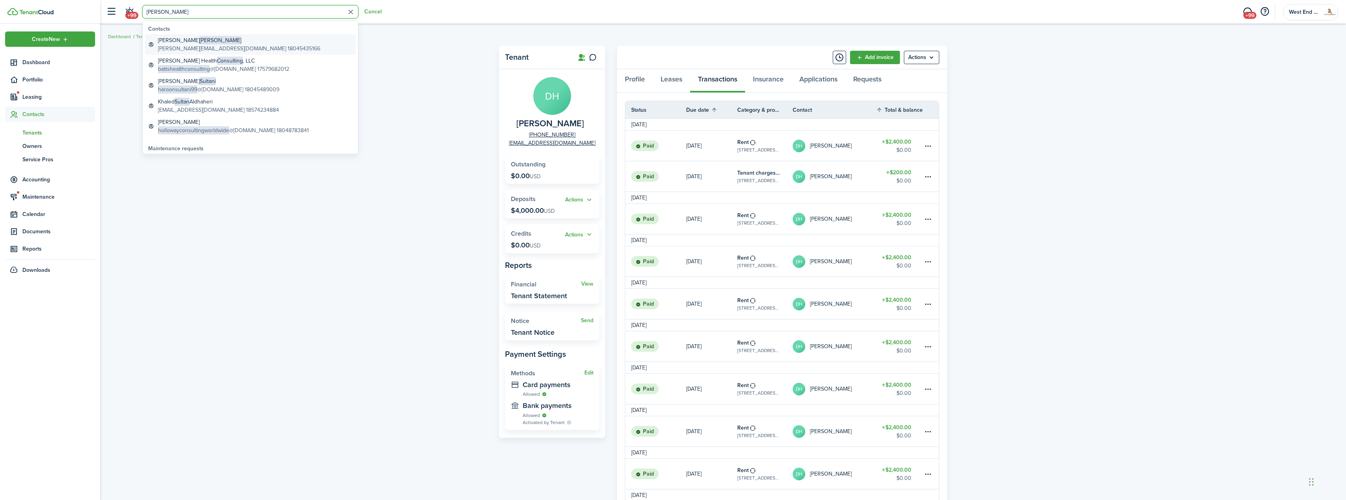
type input "[PERSON_NAME]"
click at [213, 42] on global-search-item-title "[PERSON_NAME]" at bounding box center [239, 40] width 162 height 8
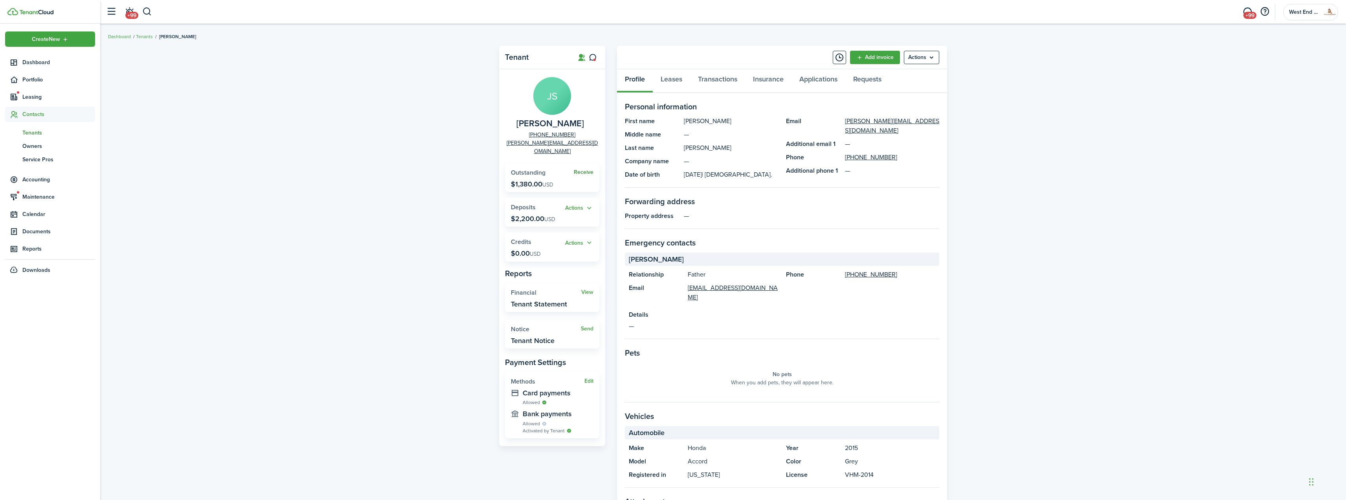
click at [585, 169] on link "Receive" at bounding box center [584, 172] width 20 height 6
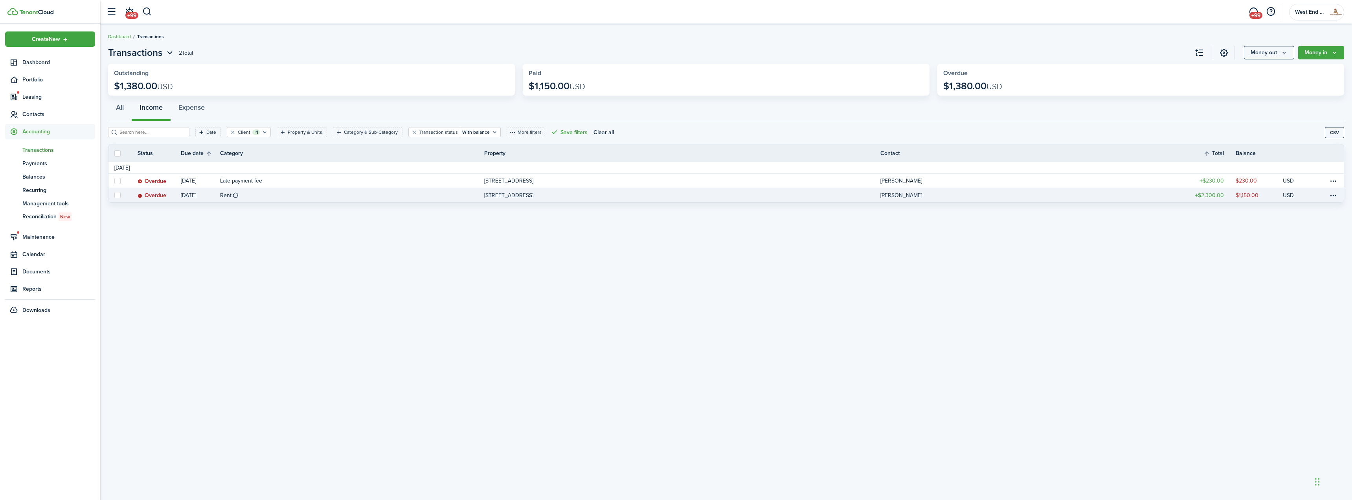
click at [116, 193] on label at bounding box center [117, 195] width 6 height 6
click at [114, 195] on input "checkbox" at bounding box center [114, 195] width 0 height 0
checkbox input "true"
click at [775, 482] on button "Mark as paid" at bounding box center [777, 484] width 41 height 17
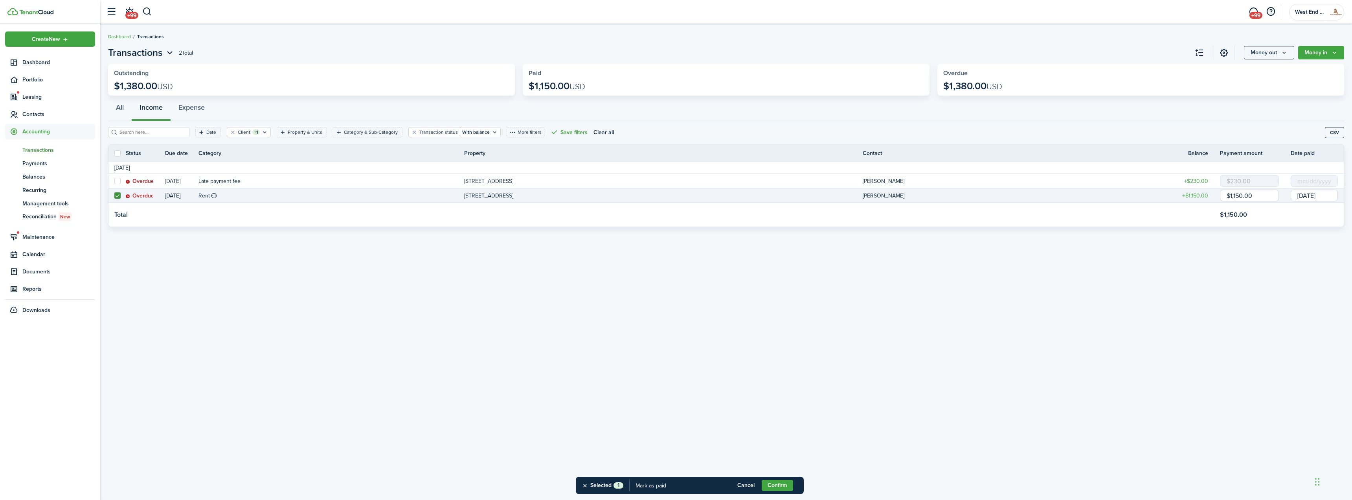
drag, startPoint x: 1254, startPoint y: 193, endPoint x: 1199, endPoint y: 198, distance: 55.7
click at [1199, 198] on tr "Overdue [DATE] Rent [STREET_ADDRESS], Unit 1 [PERSON_NAME] $1,150.00 $1,150.00 …" at bounding box center [725, 195] width 1235 height 15
type input "$1,000.00"
click at [780, 484] on button "Confirm" at bounding box center [777, 484] width 31 height 11
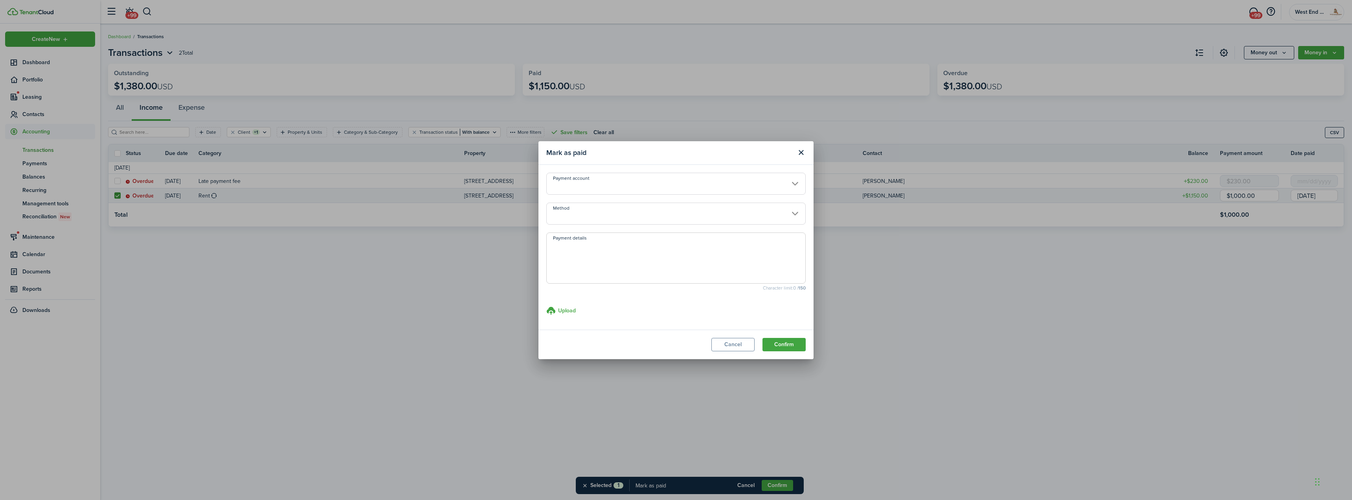
click at [614, 203] on input "Method" at bounding box center [675, 213] width 259 height 22
click at [622, 216] on div at bounding box center [676, 249] width 1478 height 625
click at [622, 216] on input "Method" at bounding box center [675, 213] width 259 height 22
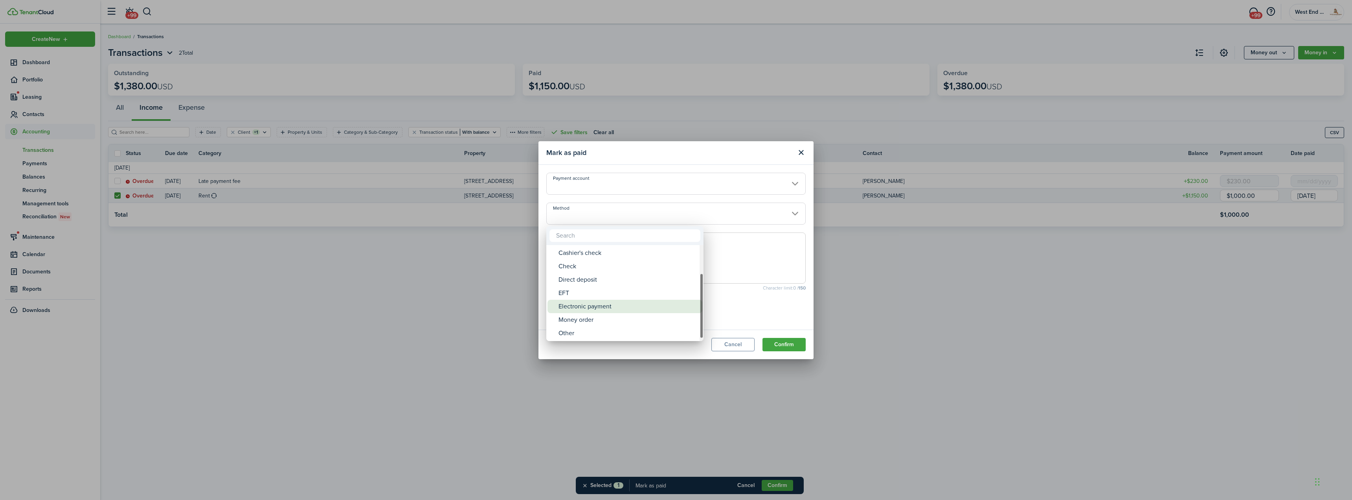
click at [625, 303] on div "Electronic payment" at bounding box center [627, 305] width 139 height 13
type input "Electronic payment"
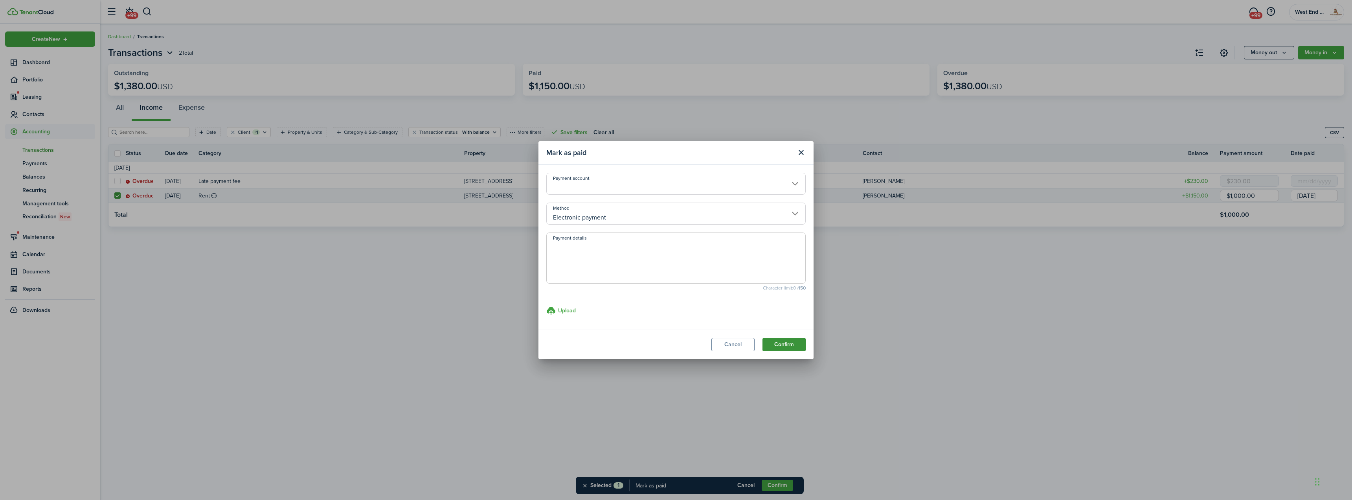
click at [777, 349] on button "Confirm" at bounding box center [783, 344] width 43 height 13
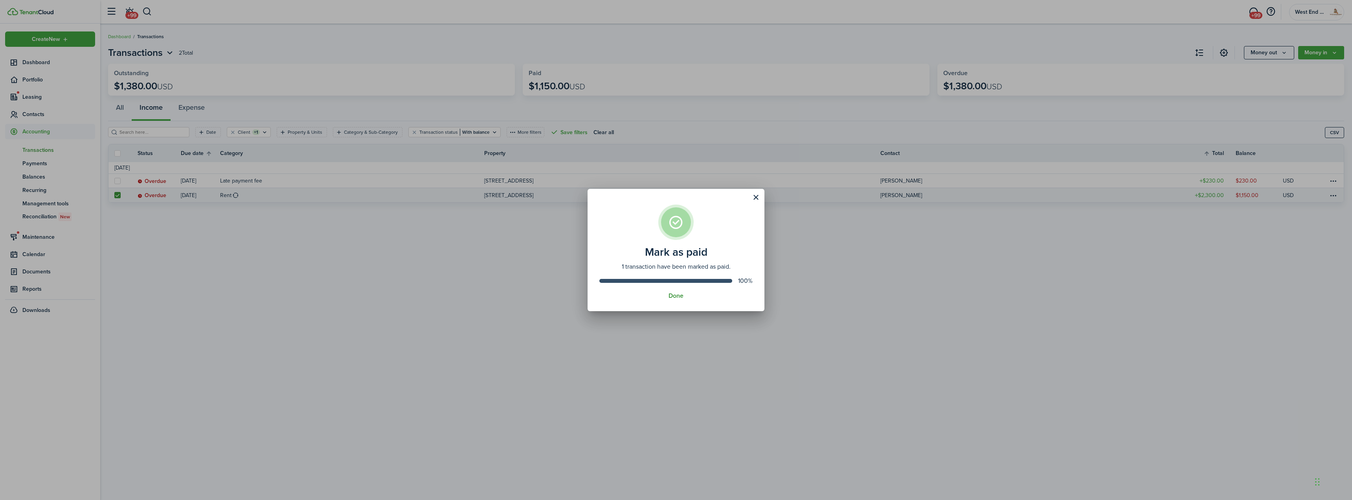
click at [677, 295] on button "Done" at bounding box center [676, 295] width 15 height 7
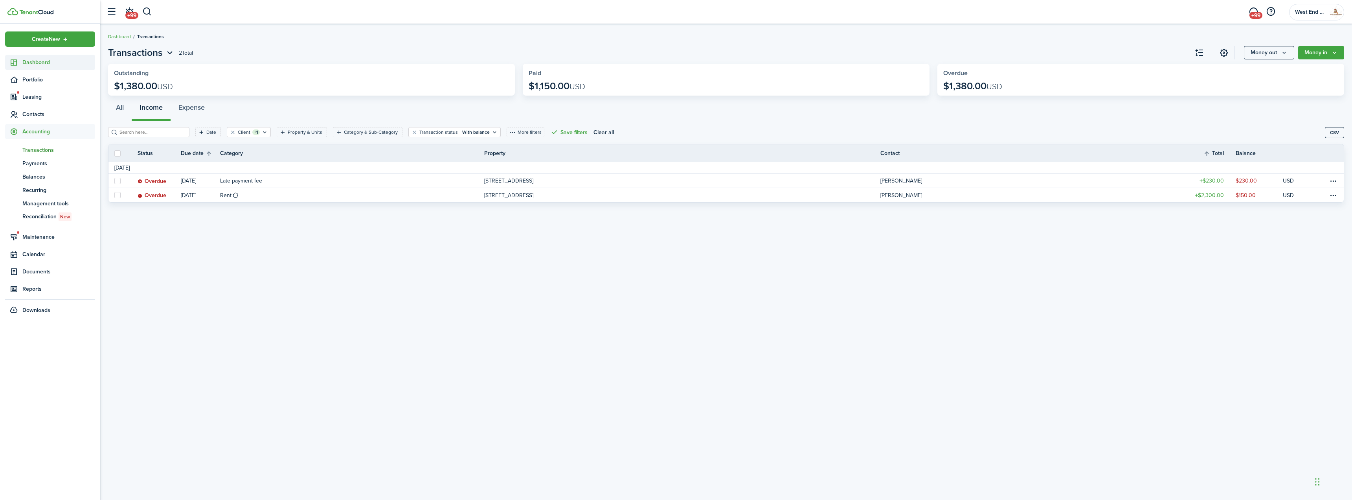
click at [51, 64] on span "Dashboard" at bounding box center [58, 62] width 73 height 8
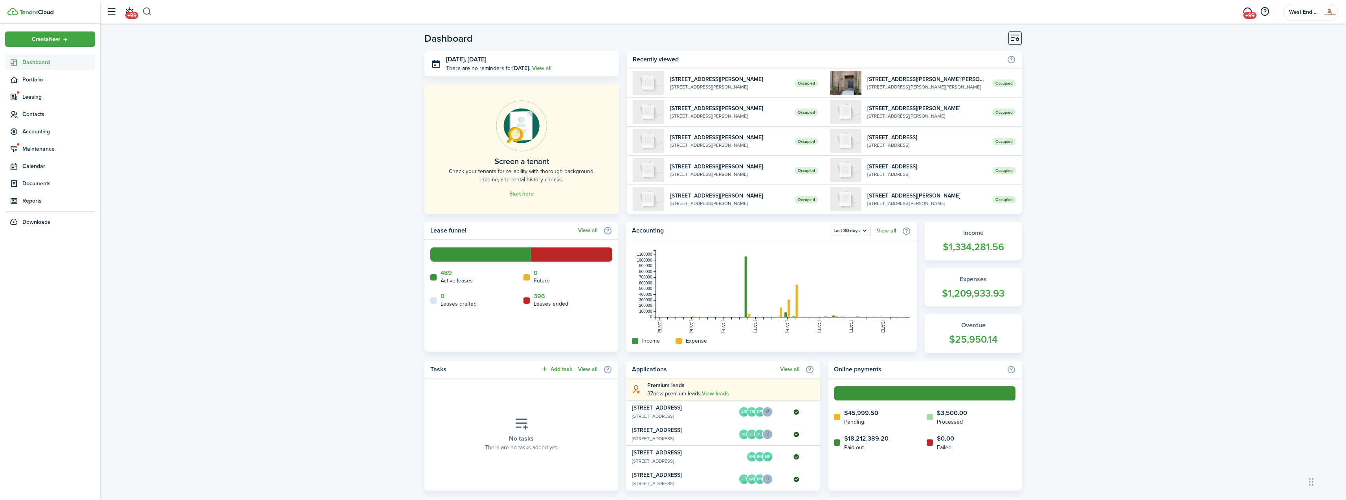
click at [146, 10] on button "button" at bounding box center [147, 11] width 10 height 13
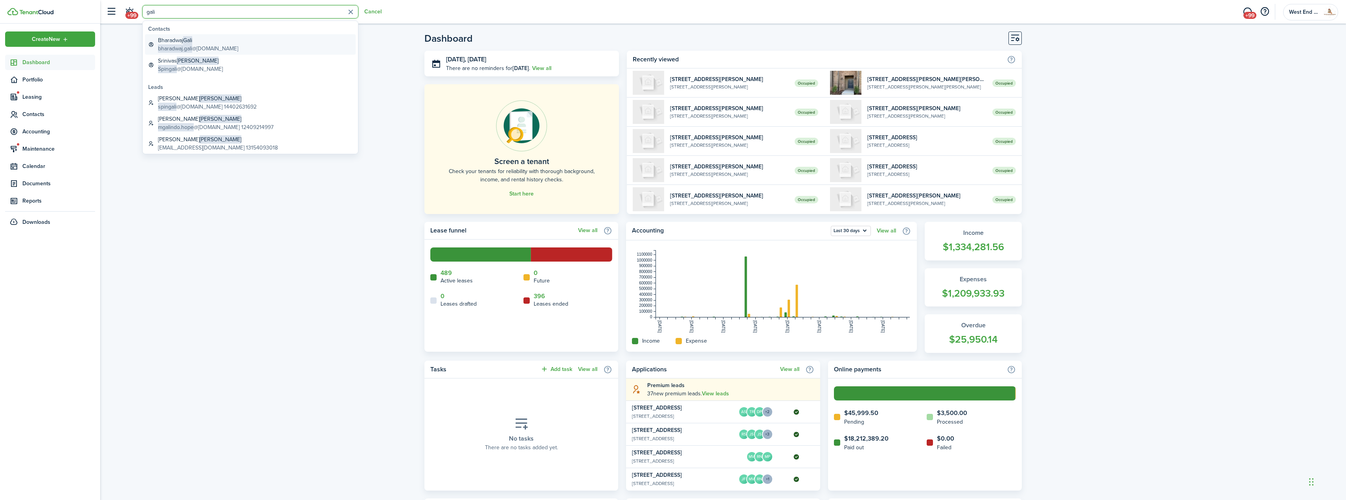
type input "gali"
click at [181, 39] on global-search-item-title "[PERSON_NAME]" at bounding box center [198, 40] width 80 height 8
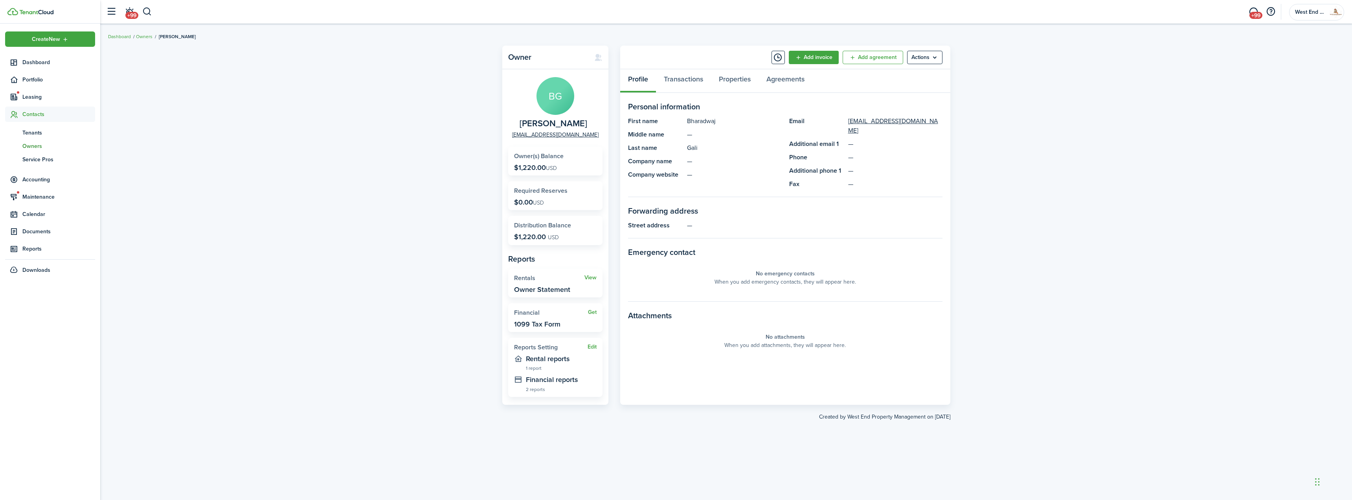
click at [436, 97] on div "Owner [PERSON_NAME] [PERSON_NAME][EMAIL_ADDRESS][DOMAIN_NAME] Owner(s) Balance …" at bounding box center [726, 262] width 1252 height 440
click at [80, 59] on span "Dashboard" at bounding box center [58, 62] width 73 height 8
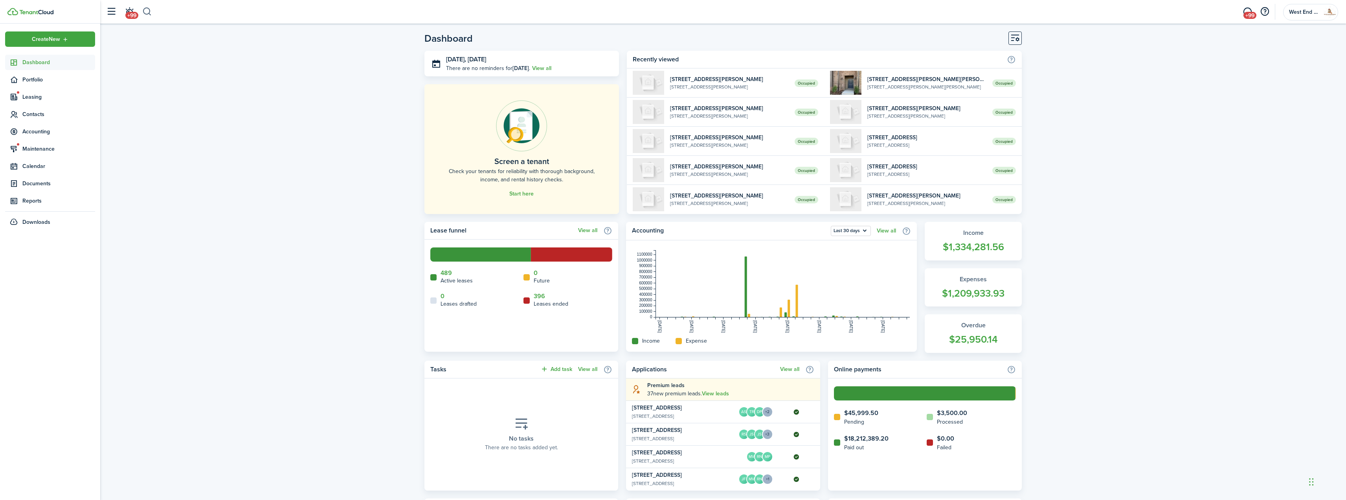
click at [143, 9] on button "button" at bounding box center [147, 11] width 10 height 13
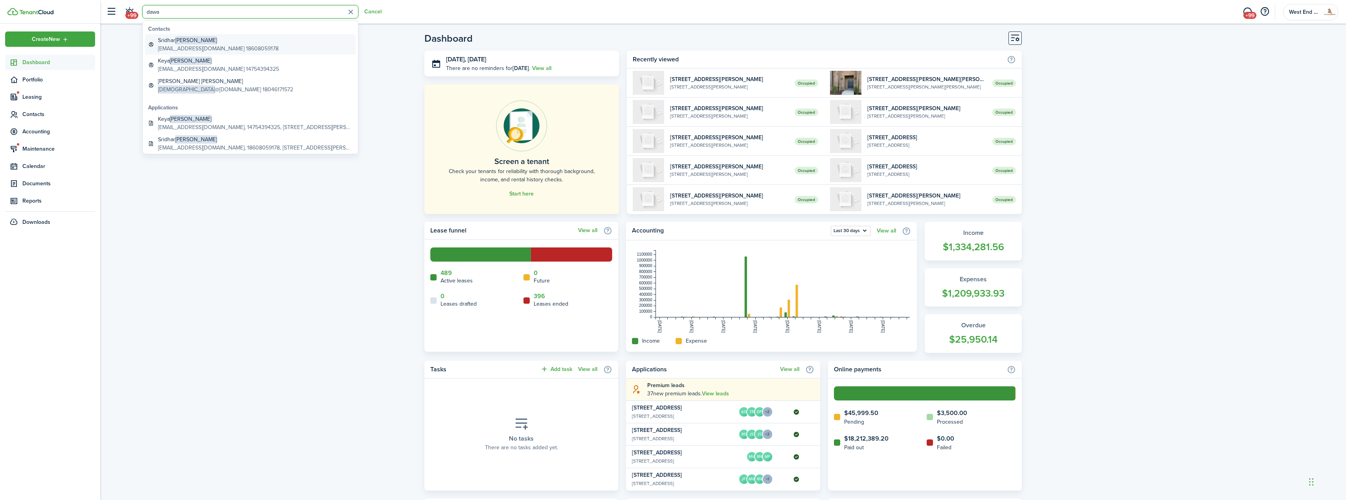
type input "dawa"
click at [204, 40] on global-search-item-title "[PERSON_NAME]" at bounding box center [218, 40] width 121 height 8
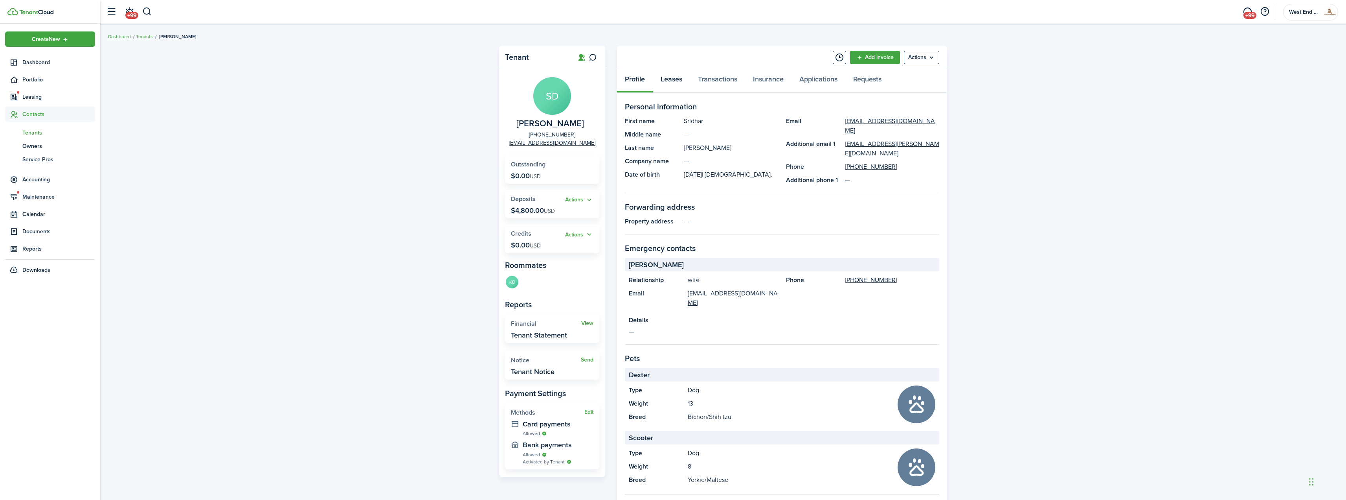
click at [669, 83] on link "Leases" at bounding box center [671, 81] width 37 height 24
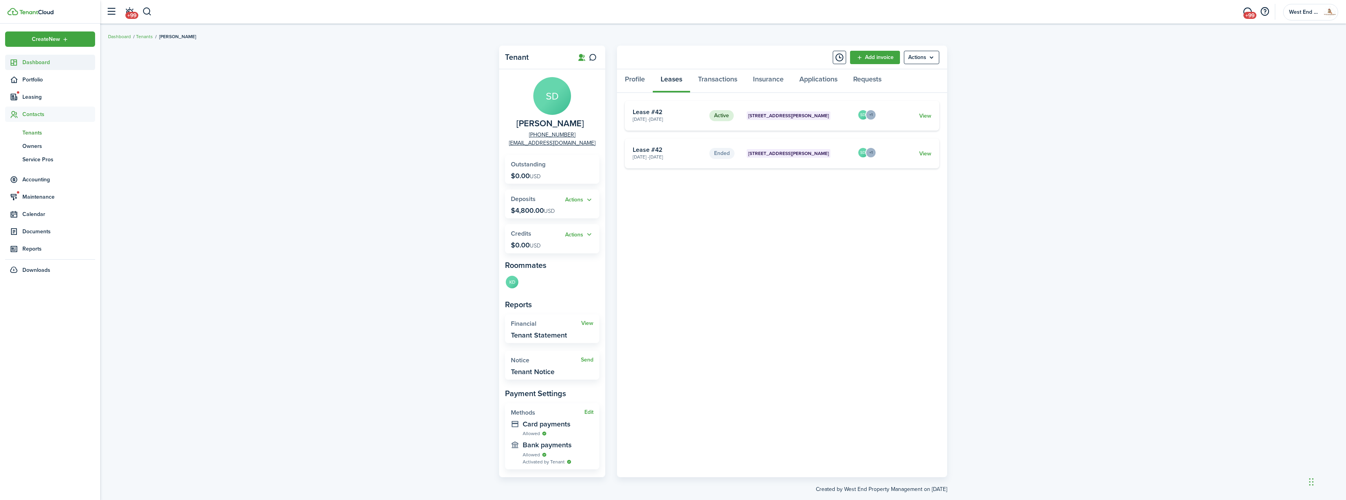
click at [53, 58] on link "Dashboard" at bounding box center [50, 62] width 90 height 15
